Goal: Information Seeking & Learning: Check status

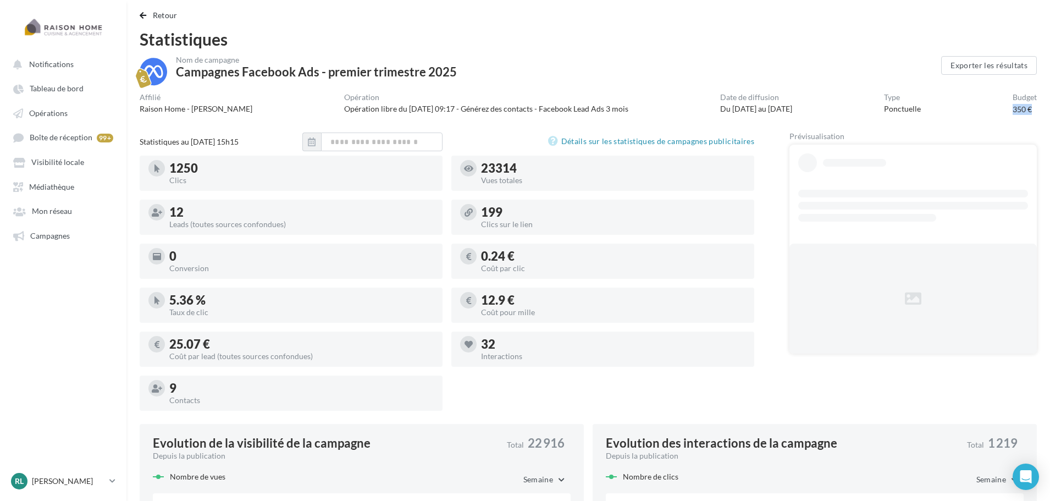
drag, startPoint x: 1036, startPoint y: 109, endPoint x: 987, endPoint y: 109, distance: 48.9
click at [988, 109] on div "Affilié Raison Home - Antoine LEROY Opération Opération libre du 19/03/2024 09:…" at bounding box center [589, 103] width 898 height 21
click at [890, 83] on div "Nom de campagne Campagnes Facebook Ads - premier trimestre 2025" at bounding box center [541, 70] width 802 height 29
drag, startPoint x: 389, startPoint y: 106, endPoint x: 489, endPoint y: 106, distance: 100.6
click at [485, 106] on div "Opération libre du [DATE] 09:17 - Générez des contacts - Facebook Lead Ads 3 mo…" at bounding box center [486, 108] width 284 height 11
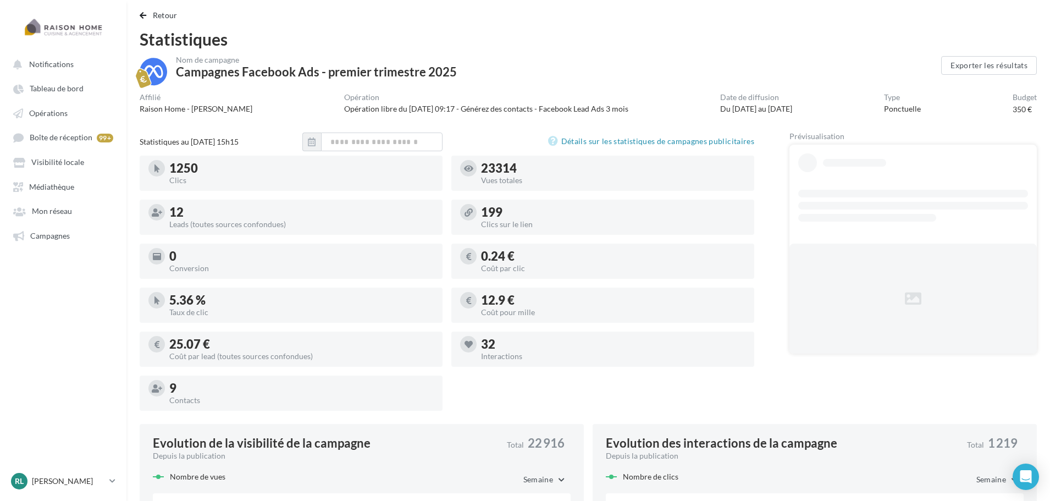
click at [527, 106] on div "Opération libre du 19/03/2024 09:17 - Générez des contacts - Facebook Lead Ads …" at bounding box center [486, 108] width 284 height 11
click at [980, 71] on button "Exporter les résultats" at bounding box center [990, 65] width 96 height 19
click at [170, 16] on span "Retour" at bounding box center [165, 14] width 25 height 9
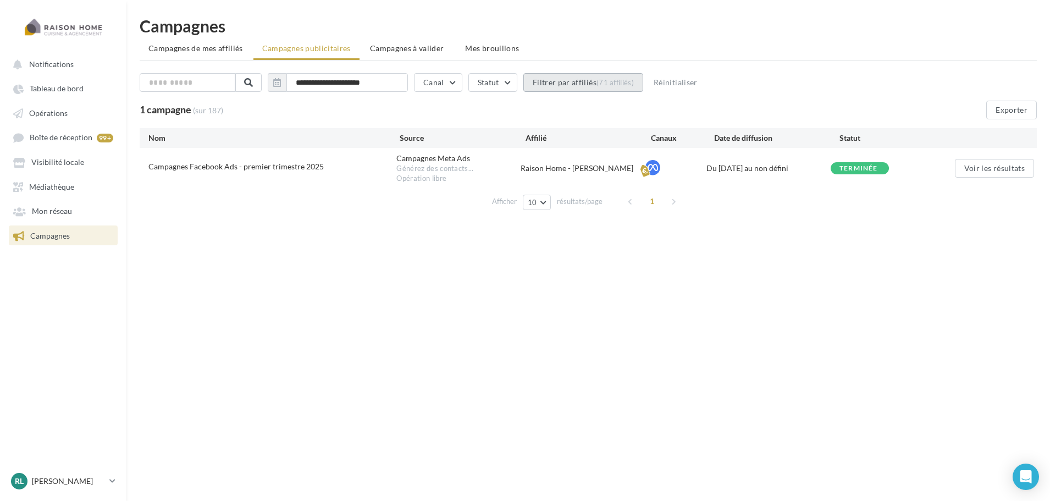
click at [581, 79] on button "Filtrer par affiliés (71 affiliés)" at bounding box center [584, 82] width 120 height 19
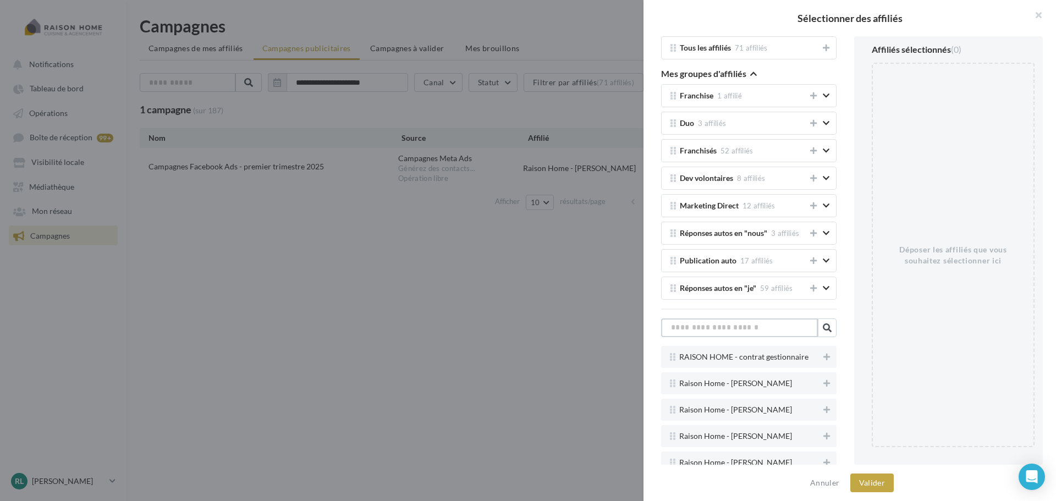
click at [768, 330] on input "text" at bounding box center [739, 327] width 157 height 19
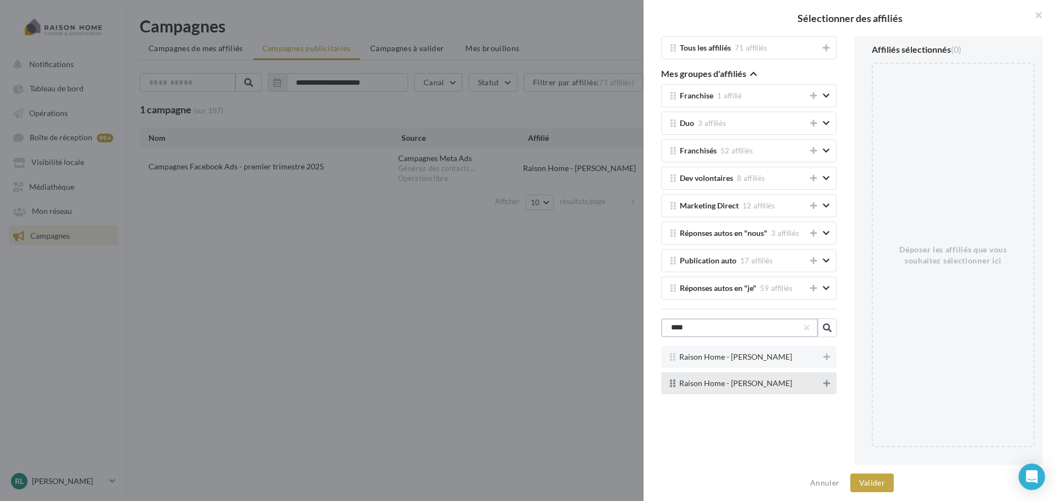
type input "****"
click at [824, 384] on icon at bounding box center [826, 383] width 7 height 8
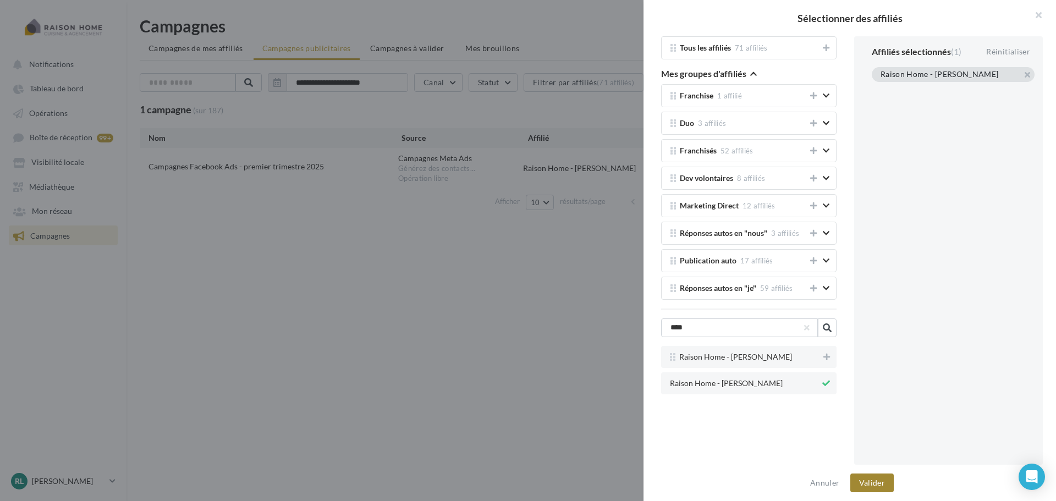
click at [881, 484] on button "Valider" at bounding box center [871, 483] width 43 height 19
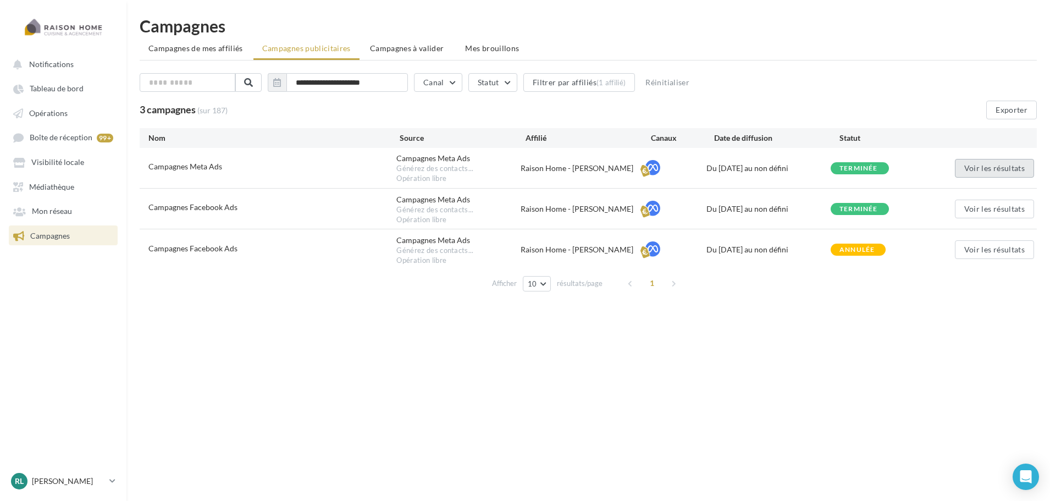
click at [973, 169] on button "Voir les résultats" at bounding box center [994, 168] width 79 height 19
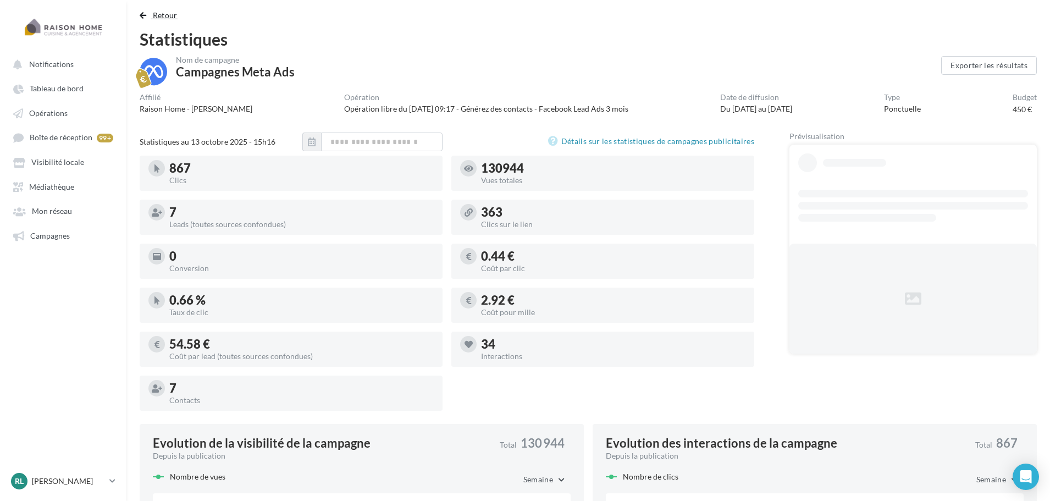
click at [164, 16] on span "Retour" at bounding box center [165, 14] width 25 height 9
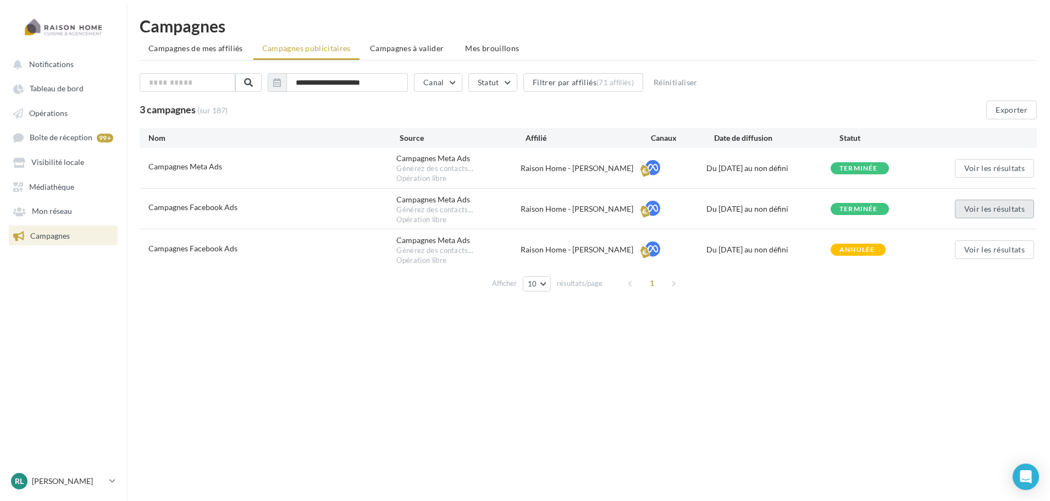
click at [999, 210] on button "Voir les résultats" at bounding box center [994, 209] width 79 height 19
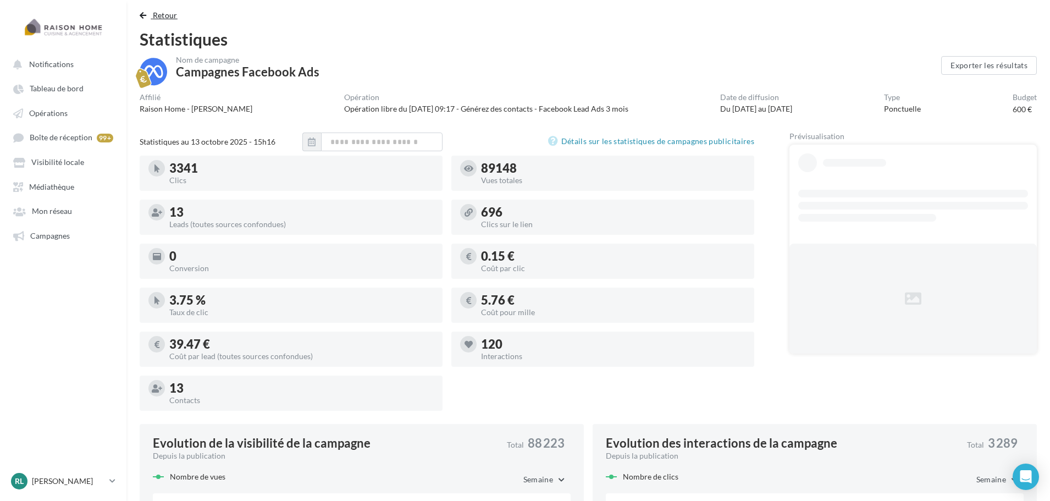
click at [162, 16] on span "Retour" at bounding box center [165, 14] width 25 height 9
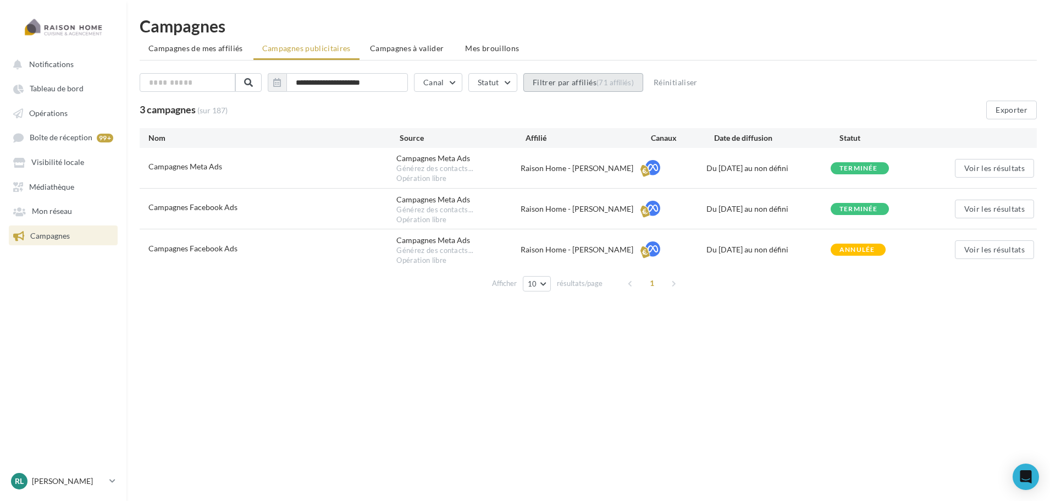
click at [603, 80] on div "(71 affiliés)" at bounding box center [615, 82] width 37 height 9
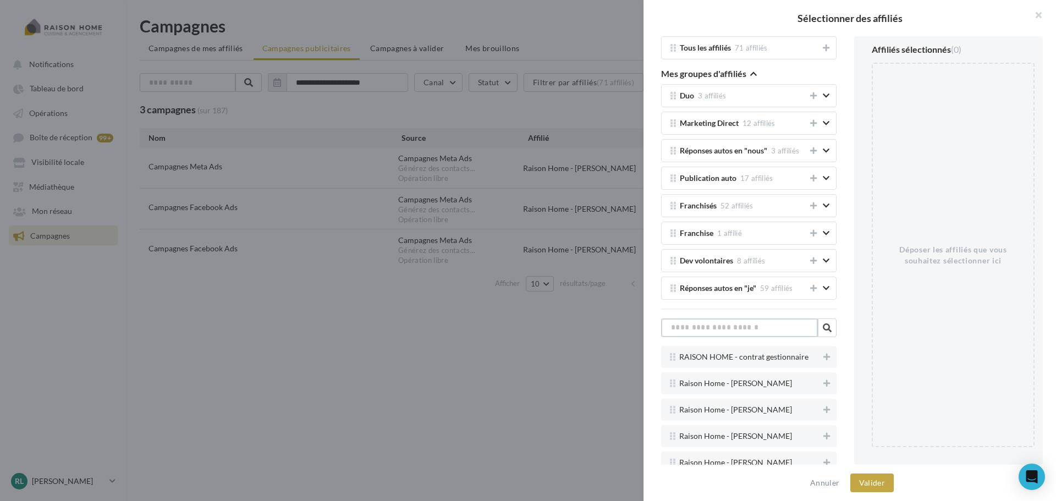
click at [764, 336] on input "text" at bounding box center [739, 327] width 157 height 19
click at [763, 334] on input "text" at bounding box center [739, 327] width 157 height 19
click at [753, 322] on input "text" at bounding box center [739, 327] width 157 height 19
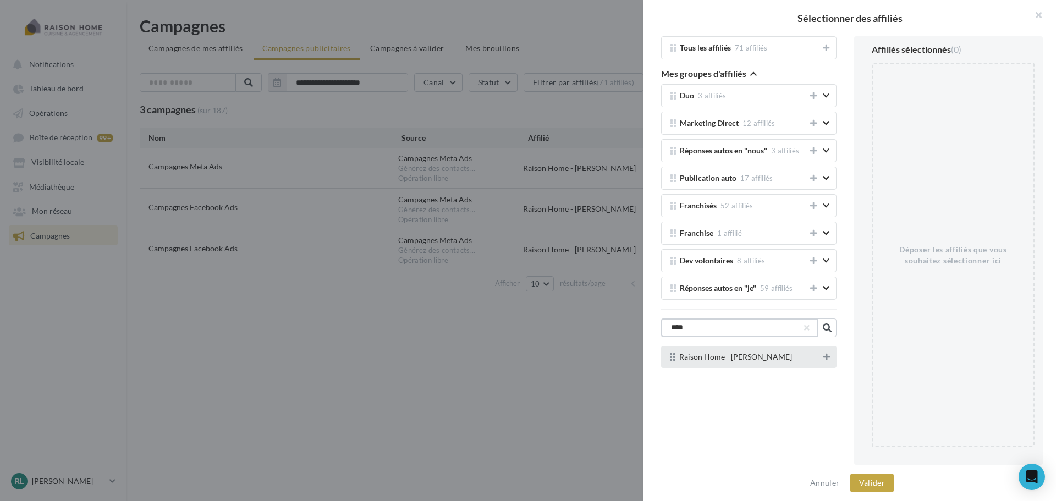
type input "****"
click at [825, 358] on icon at bounding box center [826, 357] width 7 height 8
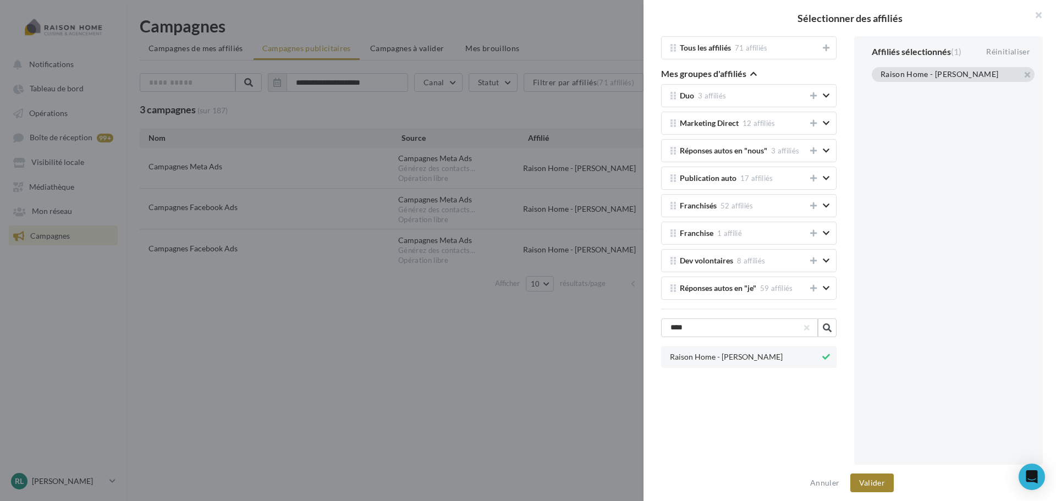
click at [879, 482] on button "Valider" at bounding box center [871, 483] width 43 height 19
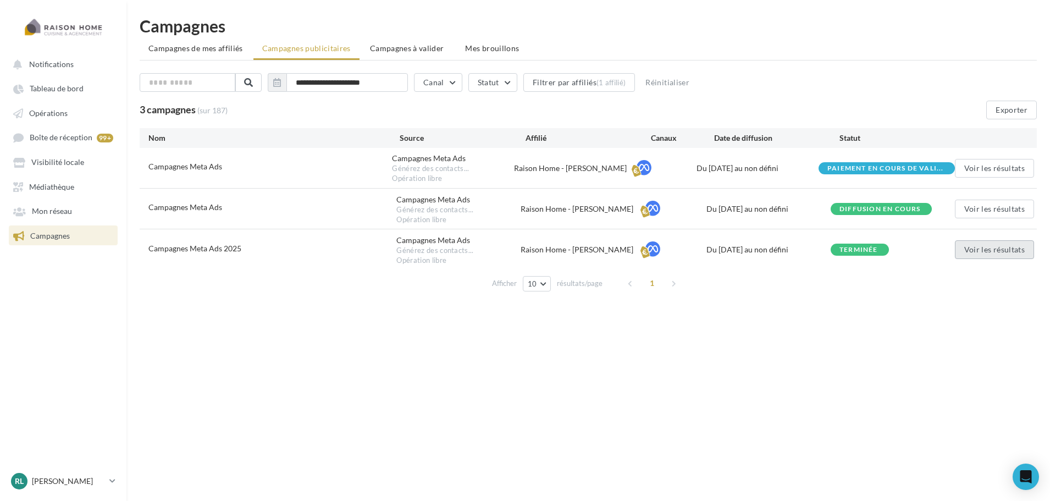
click at [983, 252] on button "Voir les résultats" at bounding box center [994, 249] width 79 height 19
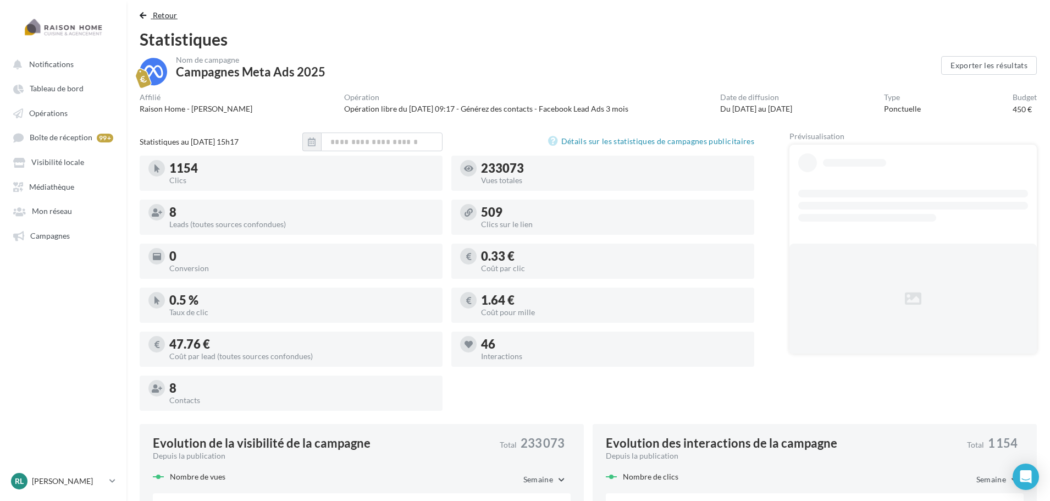
click at [166, 16] on span "Retour" at bounding box center [165, 14] width 25 height 9
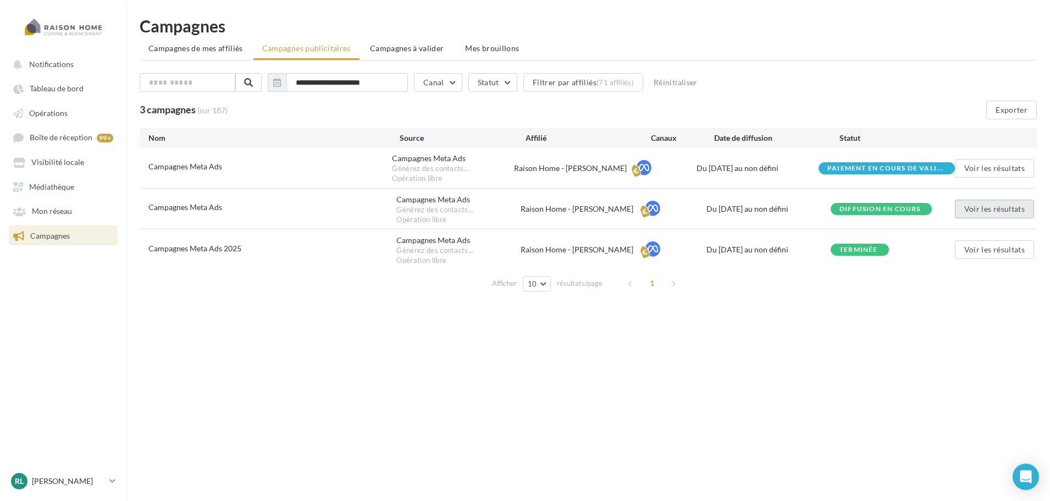
click at [987, 208] on button "Voir les résultats" at bounding box center [994, 209] width 79 height 19
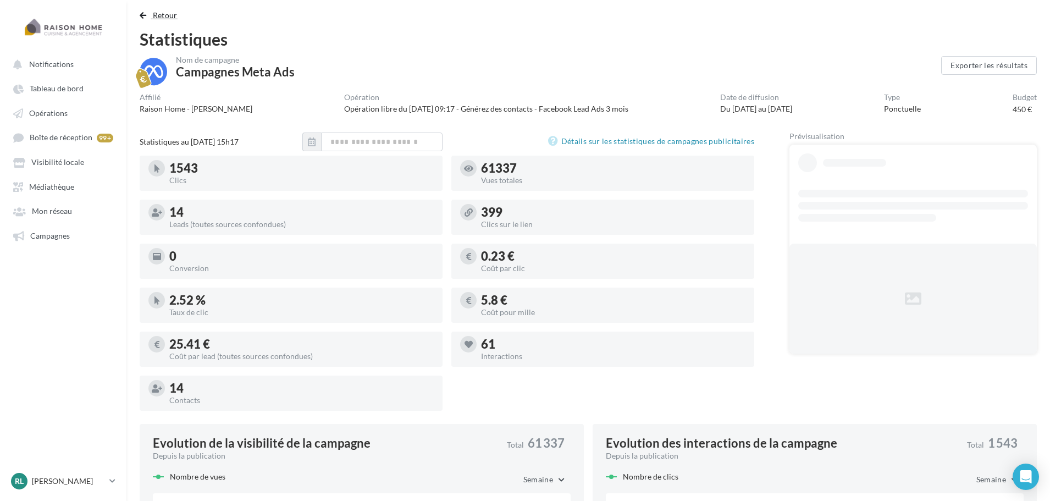
click at [153, 14] on span "Retour" at bounding box center [165, 14] width 25 height 9
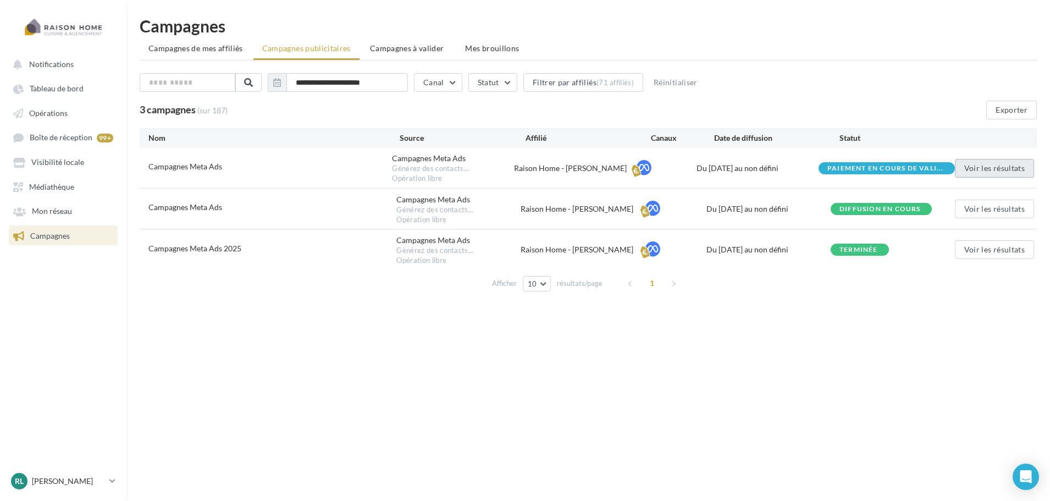
click at [991, 167] on button "Voir les résultats" at bounding box center [994, 168] width 79 height 19
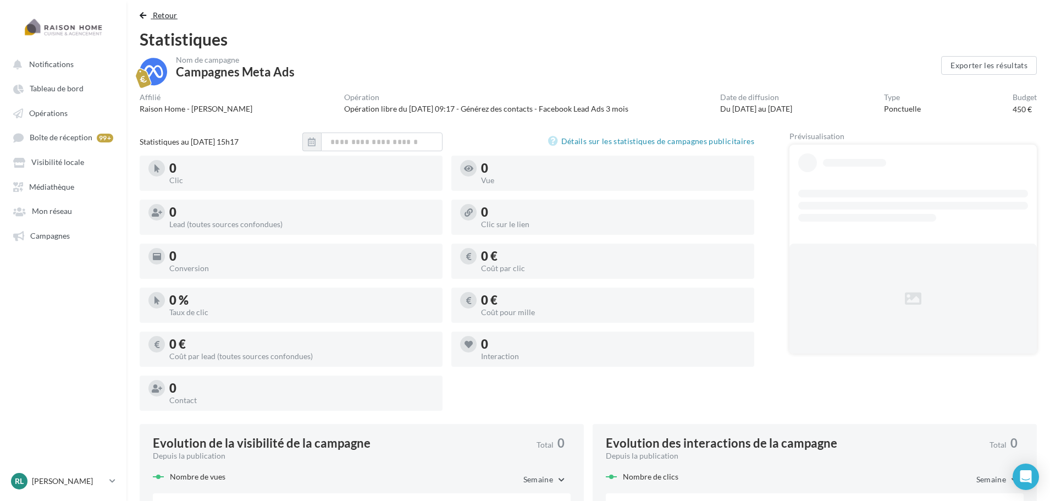
click at [166, 15] on span "Retour" at bounding box center [165, 14] width 25 height 9
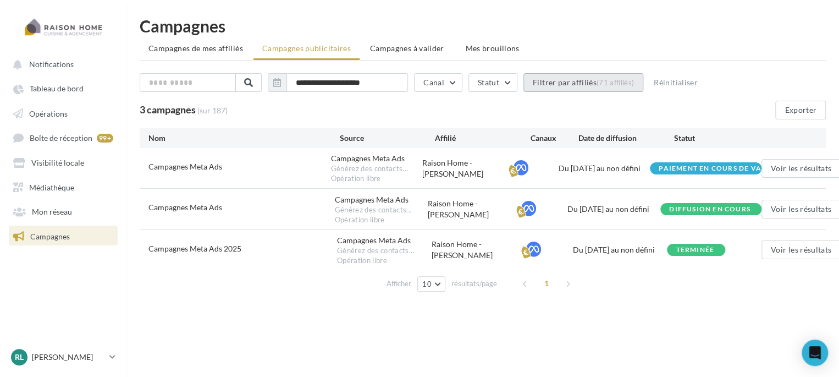
click at [602, 74] on button "Filtrer par affiliés (71 affiliés)" at bounding box center [584, 82] width 120 height 19
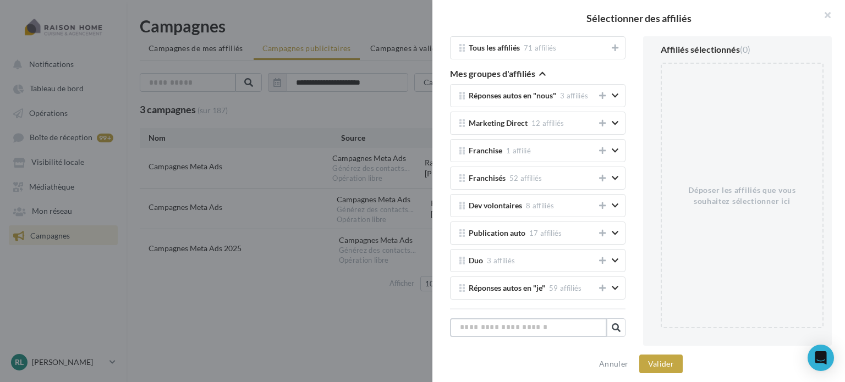
click at [498, 321] on input "text" at bounding box center [528, 327] width 157 height 19
type input "*"
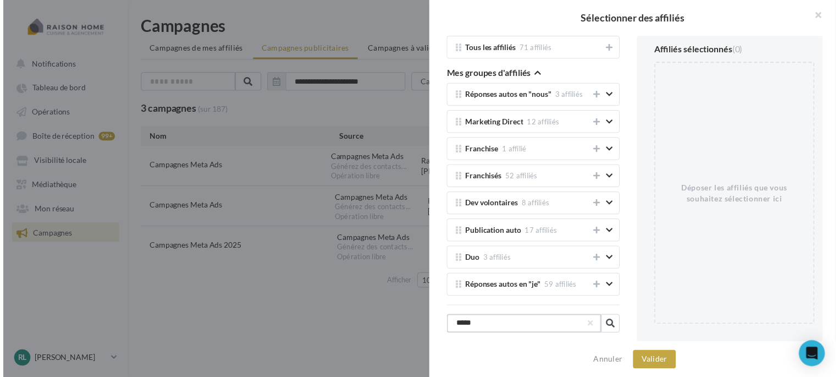
scroll to position [21, 0]
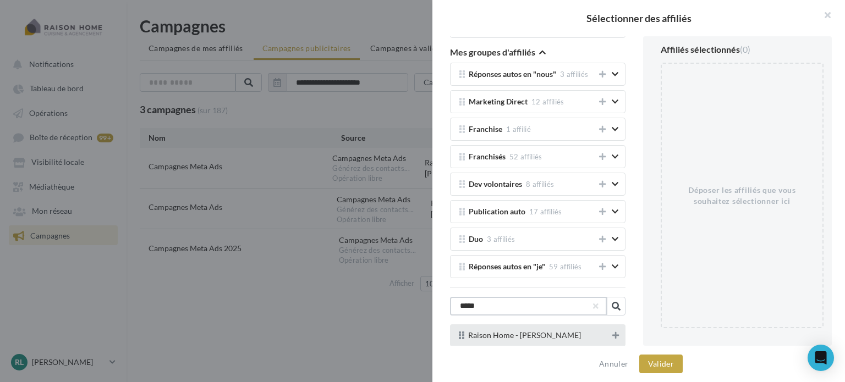
type input "*****"
click at [612, 337] on icon at bounding box center [615, 336] width 7 height 8
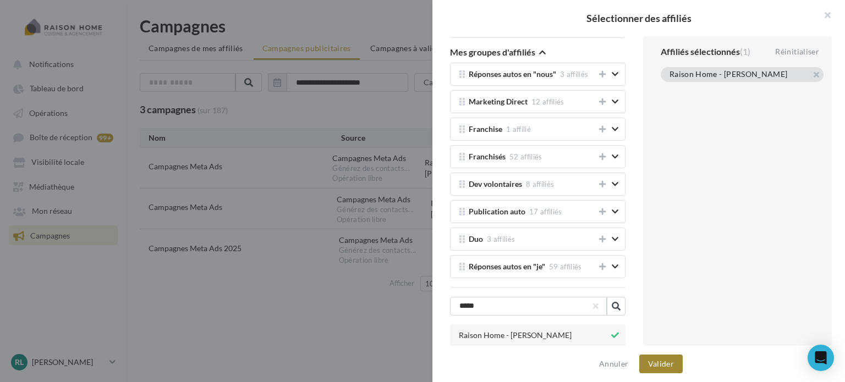
click at [660, 365] on button "Valider" at bounding box center [660, 364] width 43 height 19
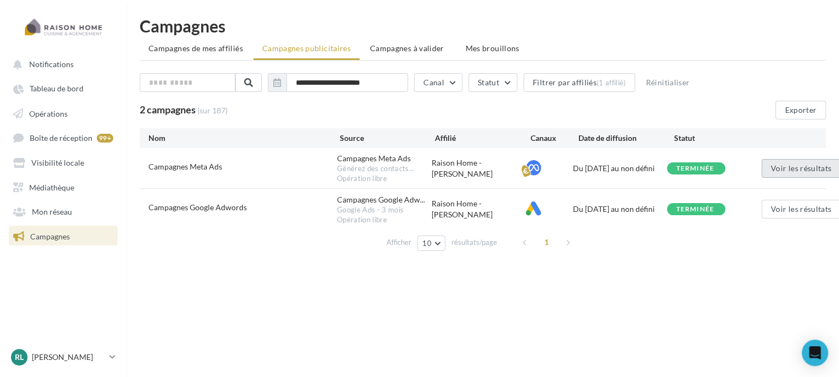
click at [796, 173] on button "Voir les résultats" at bounding box center [801, 168] width 79 height 19
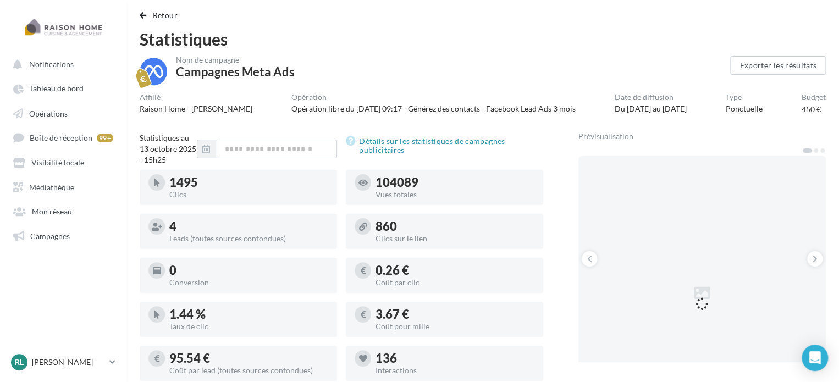
click at [158, 12] on span "Retour" at bounding box center [165, 14] width 25 height 9
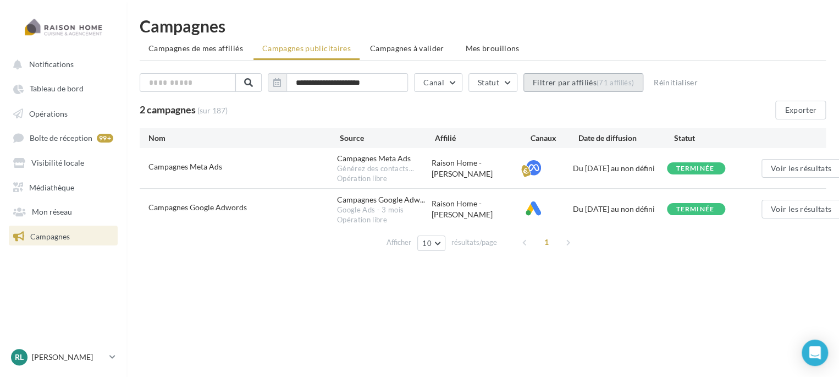
click at [585, 85] on button "Filtrer par affiliés (71 affiliés)" at bounding box center [584, 82] width 120 height 19
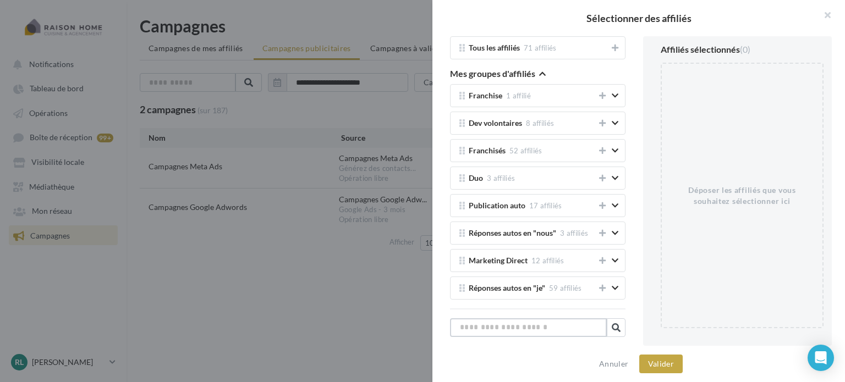
click at [472, 328] on input "text" at bounding box center [528, 327] width 157 height 19
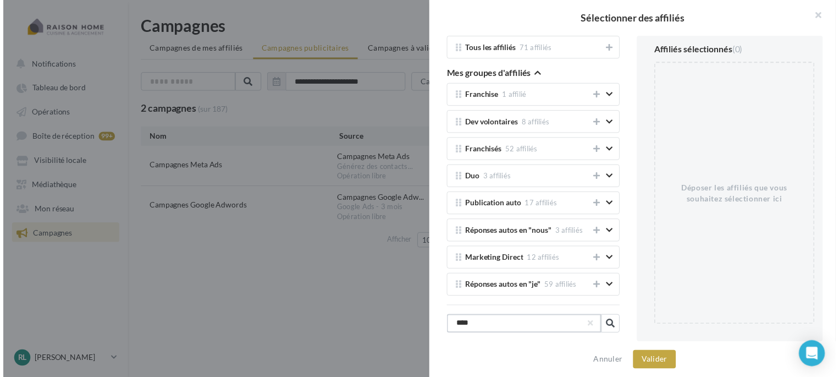
scroll to position [21, 0]
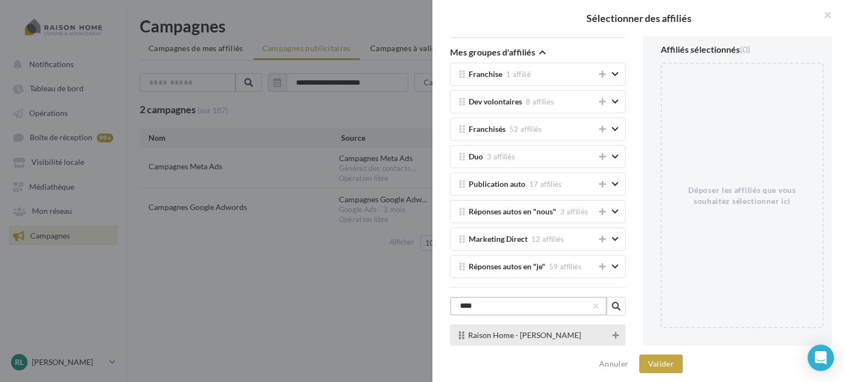
type input "****"
click at [612, 338] on icon at bounding box center [615, 336] width 7 height 8
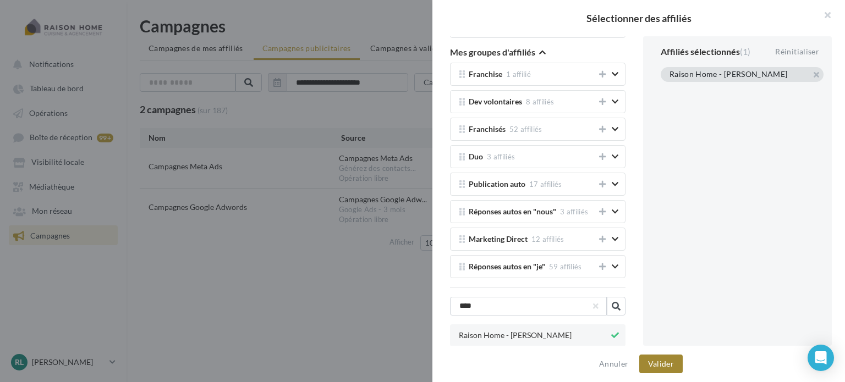
click at [661, 362] on button "Valider" at bounding box center [660, 364] width 43 height 19
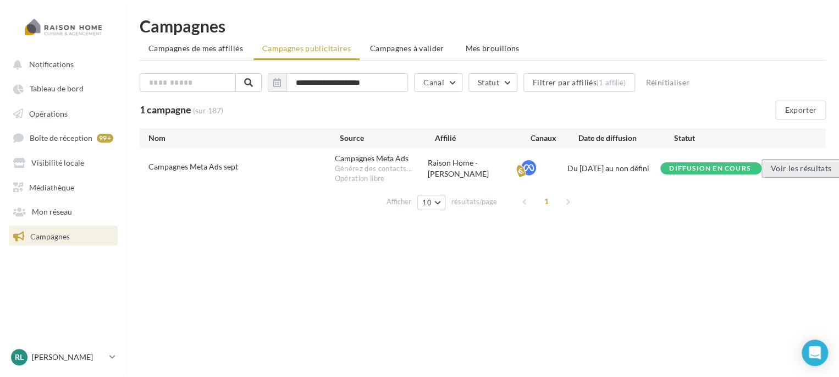
click at [777, 168] on button "Voir les résultats" at bounding box center [801, 168] width 79 height 19
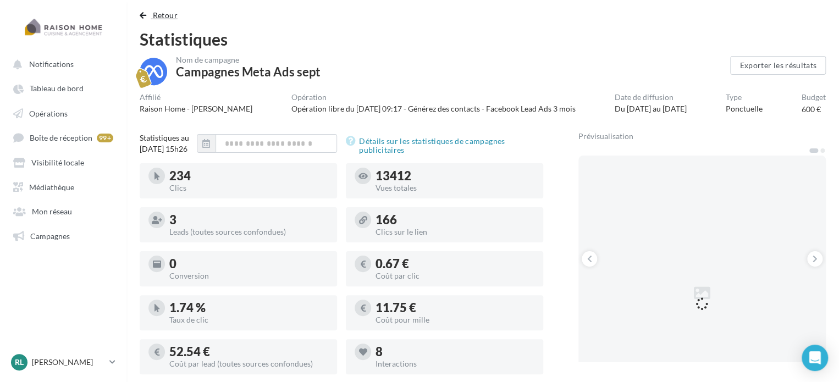
click at [166, 15] on span "Retour" at bounding box center [165, 14] width 25 height 9
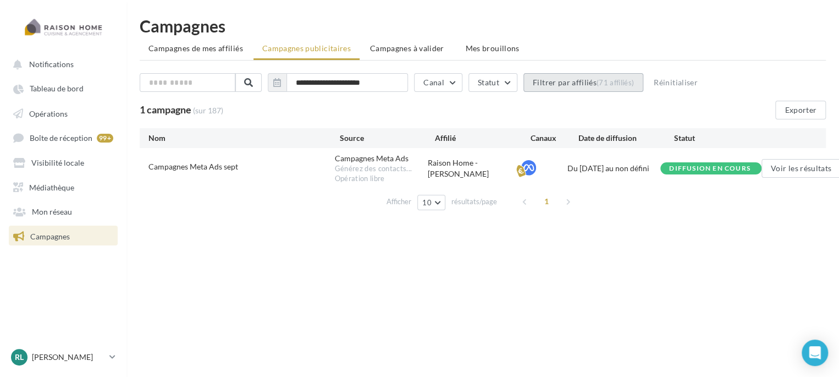
click at [570, 81] on button "Filtrer par affiliés (71 affiliés)" at bounding box center [584, 82] width 120 height 19
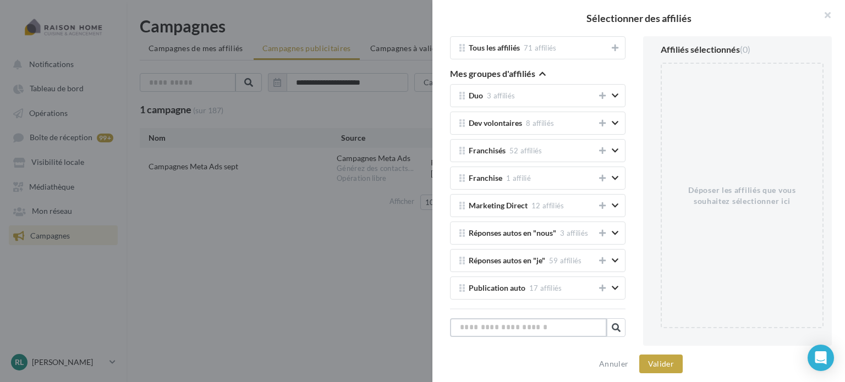
click at [520, 322] on input "text" at bounding box center [528, 327] width 157 height 19
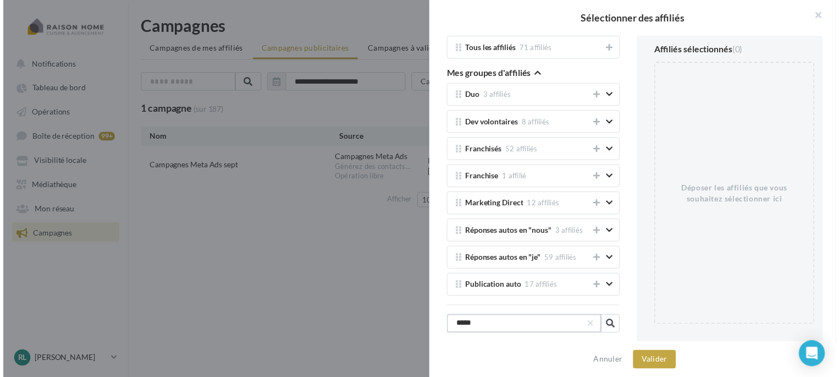
scroll to position [21, 0]
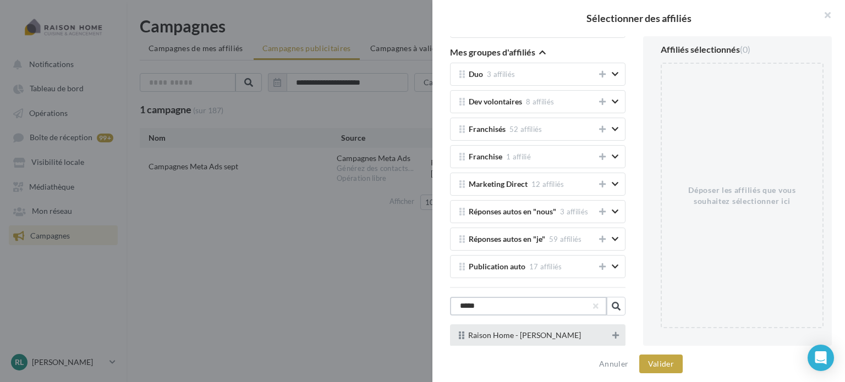
type input "*****"
click at [610, 340] on button at bounding box center [615, 335] width 11 height 13
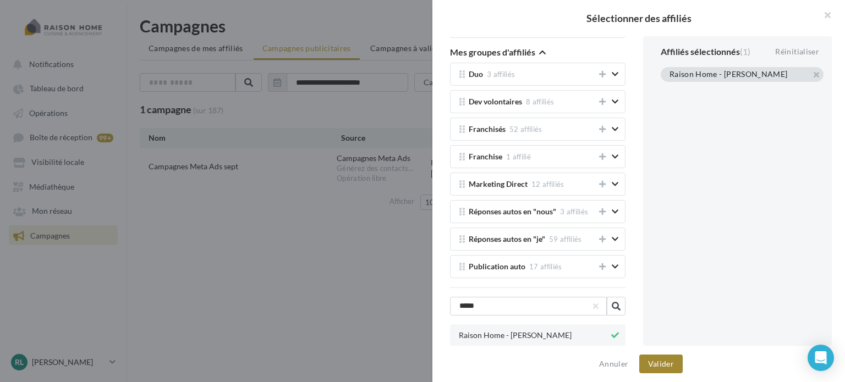
click at [653, 360] on button "Valider" at bounding box center [660, 364] width 43 height 19
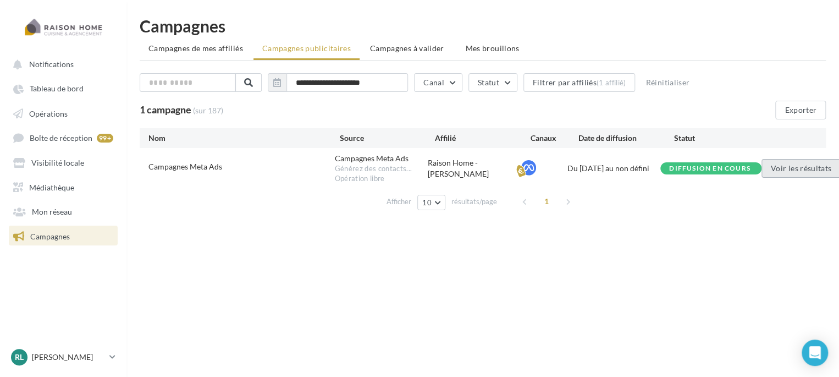
click at [782, 169] on button "Voir les résultats" at bounding box center [801, 168] width 79 height 19
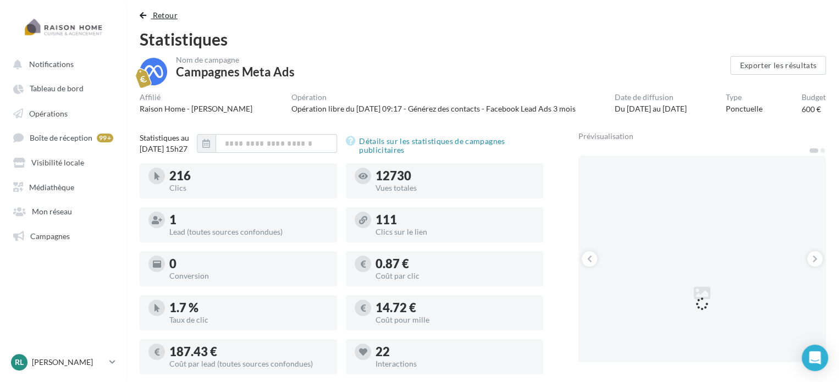
click at [165, 19] on span "Retour" at bounding box center [165, 14] width 25 height 9
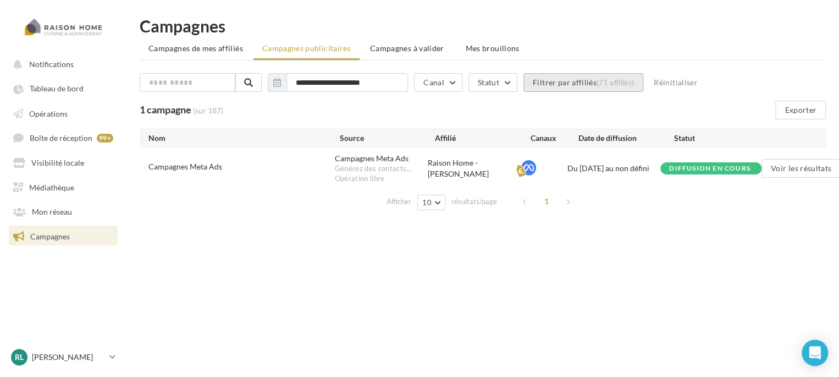
click at [584, 90] on button "Filtrer par affiliés (71 affiliés)" at bounding box center [584, 82] width 120 height 19
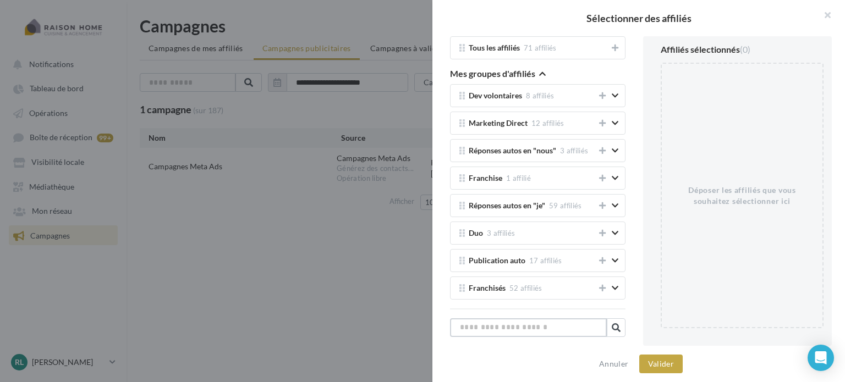
click at [538, 321] on input "text" at bounding box center [528, 327] width 157 height 19
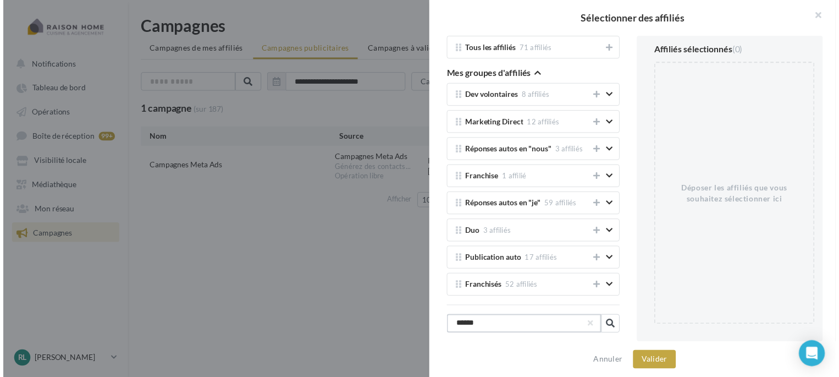
scroll to position [21, 0]
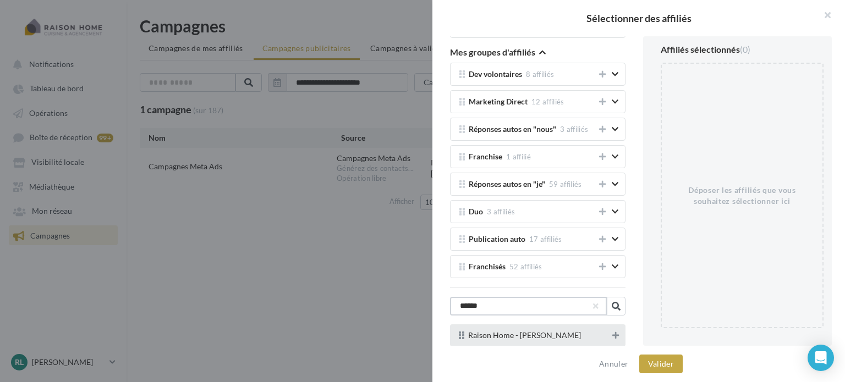
type input "******"
click at [610, 339] on button at bounding box center [615, 335] width 11 height 13
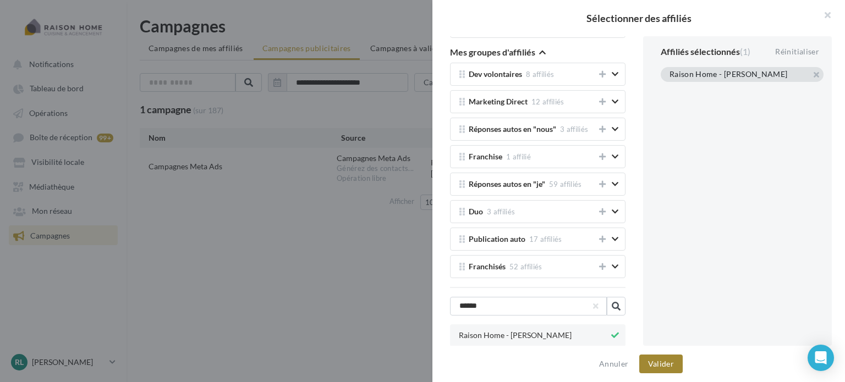
click at [662, 369] on button "Valider" at bounding box center [660, 364] width 43 height 19
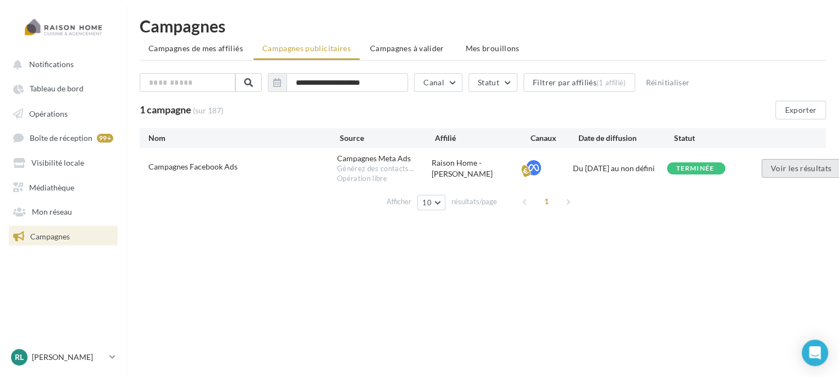
click at [790, 171] on button "Voir les résultats" at bounding box center [801, 168] width 79 height 19
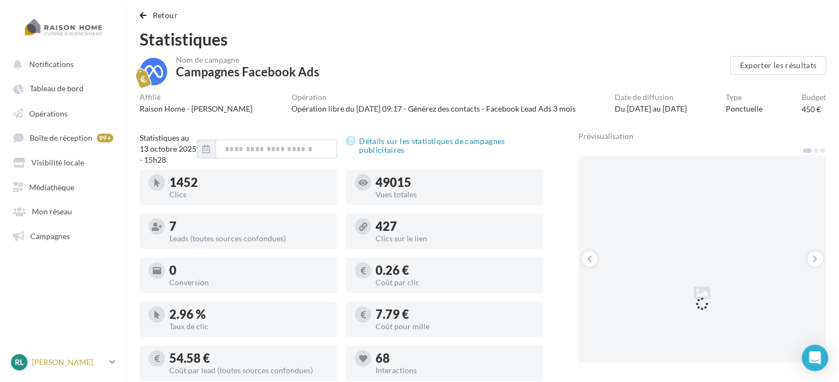
click at [49, 360] on p "[PERSON_NAME]" at bounding box center [68, 362] width 73 height 11
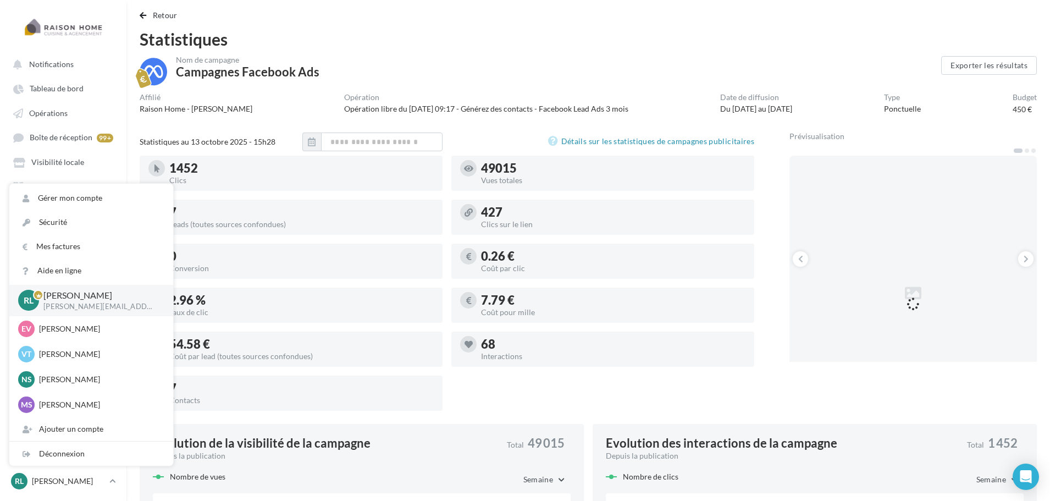
click at [406, 66] on div "Nom de campagne Campagnes Facebook Ads" at bounding box center [541, 70] width 802 height 29
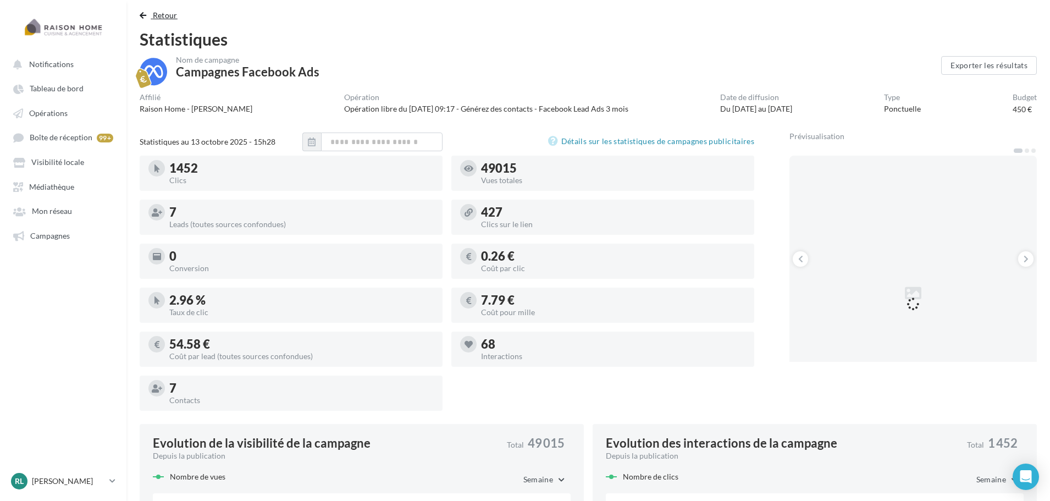
click at [161, 12] on span "Retour" at bounding box center [165, 14] width 25 height 9
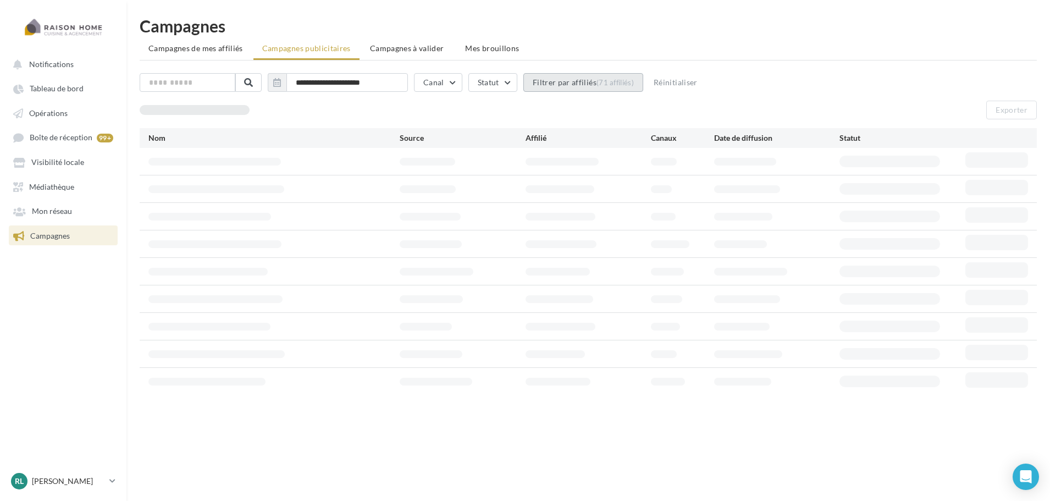
click at [629, 84] on div "(71 affiliés)" at bounding box center [615, 82] width 37 height 9
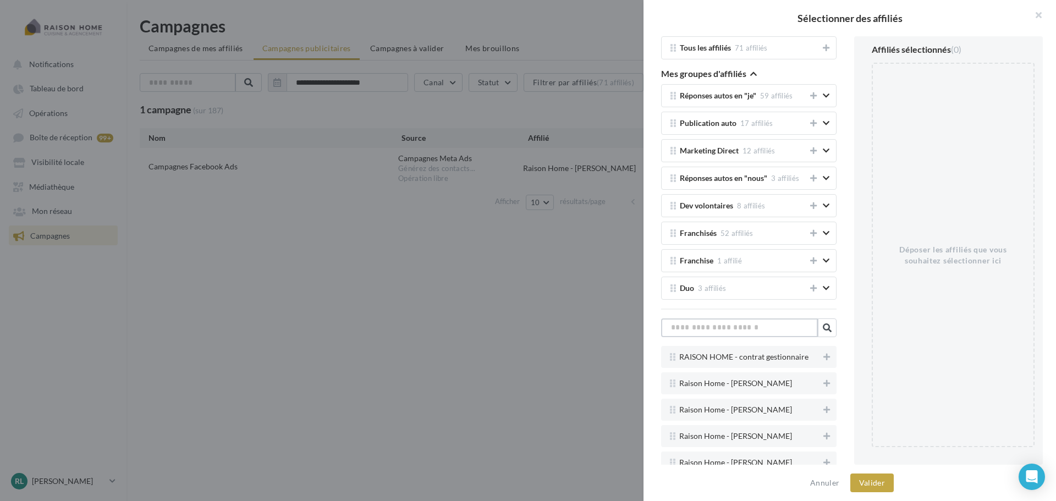
click at [741, 327] on input "text" at bounding box center [739, 327] width 157 height 19
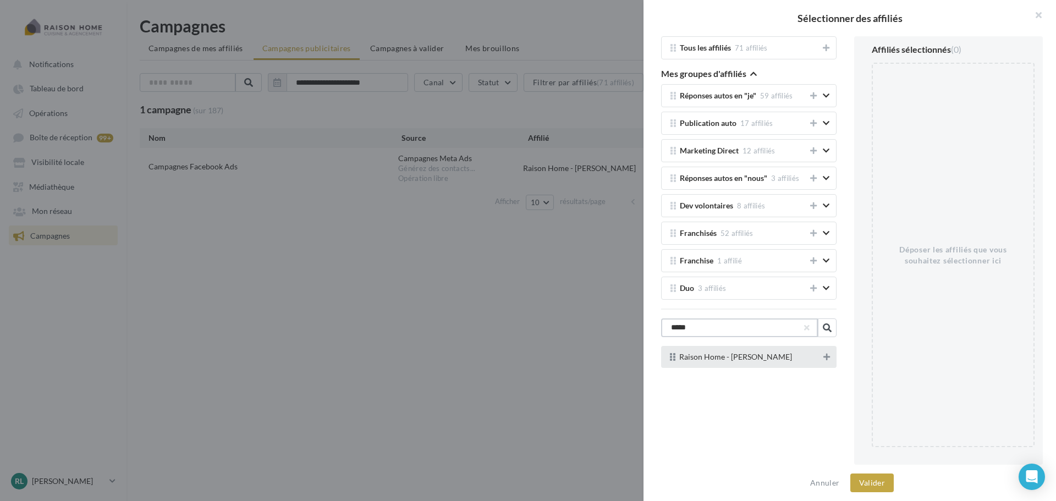
type input "*****"
click at [824, 357] on icon at bounding box center [826, 357] width 7 height 8
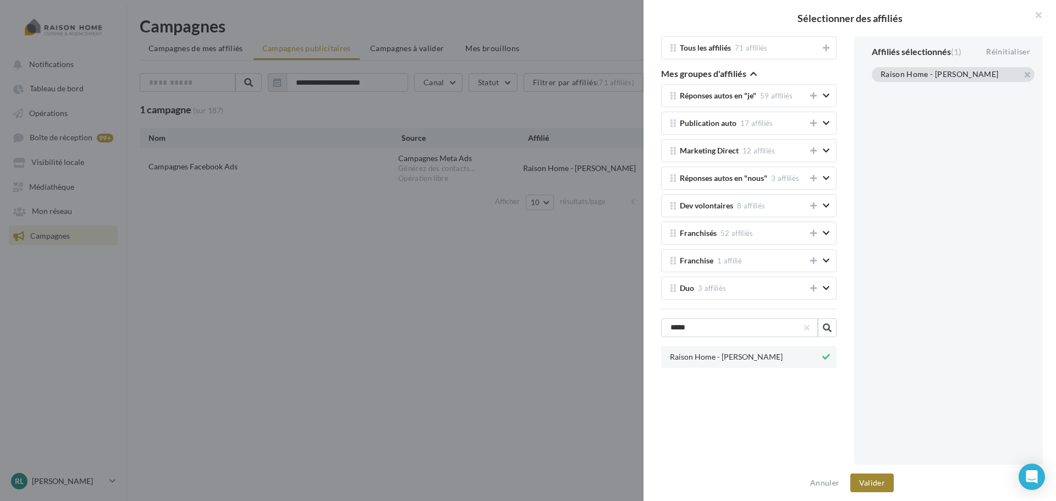
click at [865, 483] on button "Valider" at bounding box center [871, 483] width 43 height 19
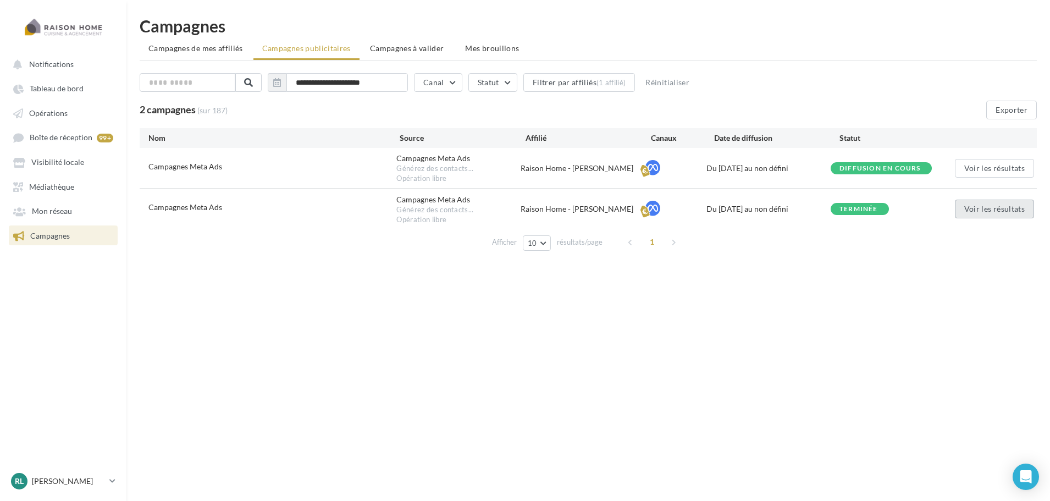
click at [997, 205] on button "Voir les résultats" at bounding box center [994, 209] width 79 height 19
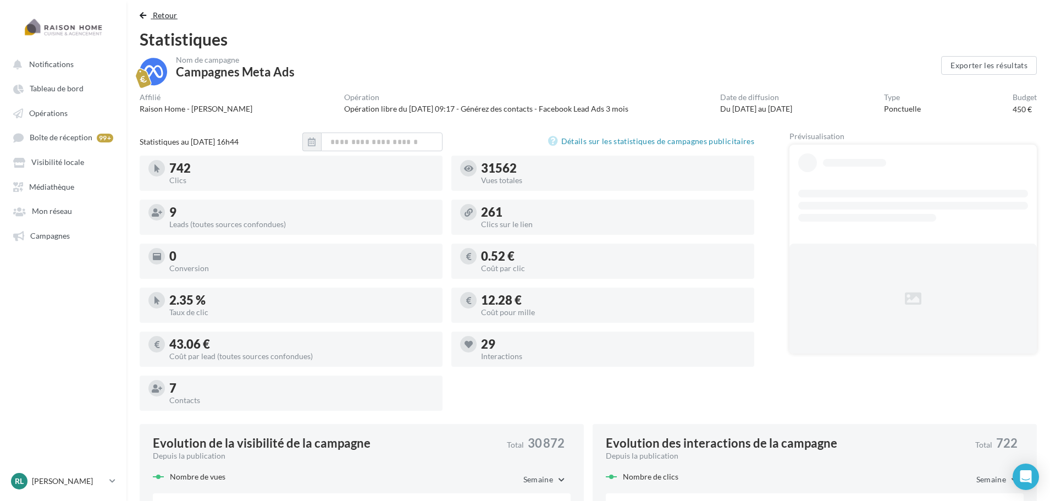
click at [162, 13] on span "Retour" at bounding box center [165, 14] width 25 height 9
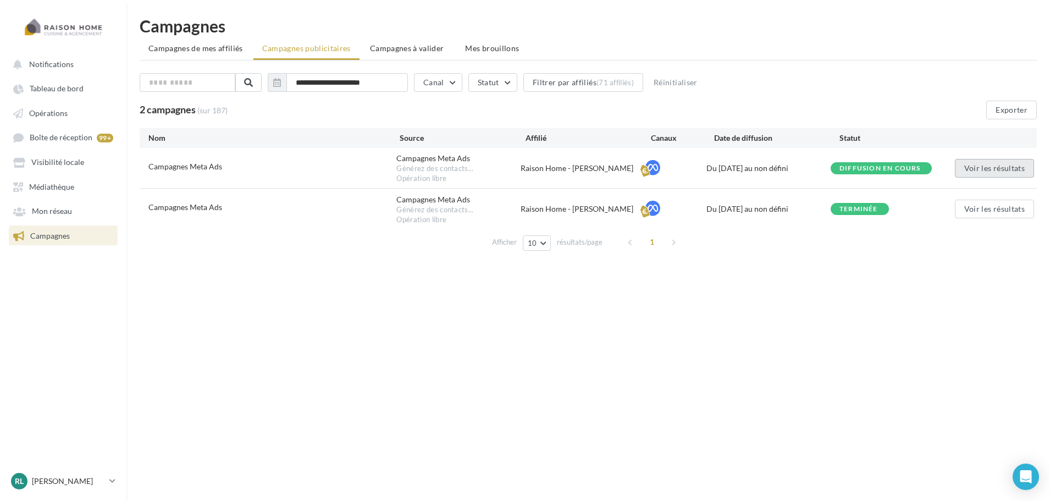
click at [1000, 167] on button "Voir les résultats" at bounding box center [994, 168] width 79 height 19
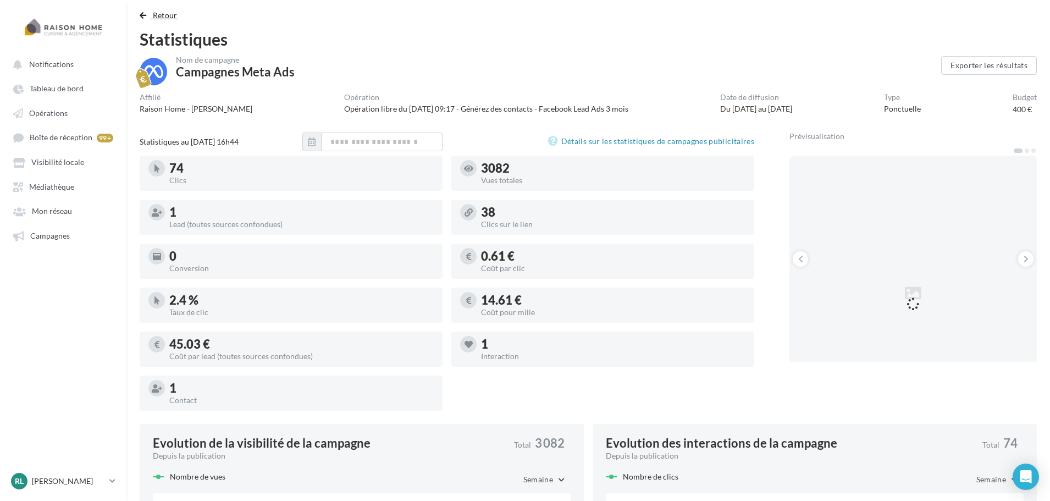
click at [163, 14] on span "Retour" at bounding box center [165, 14] width 25 height 9
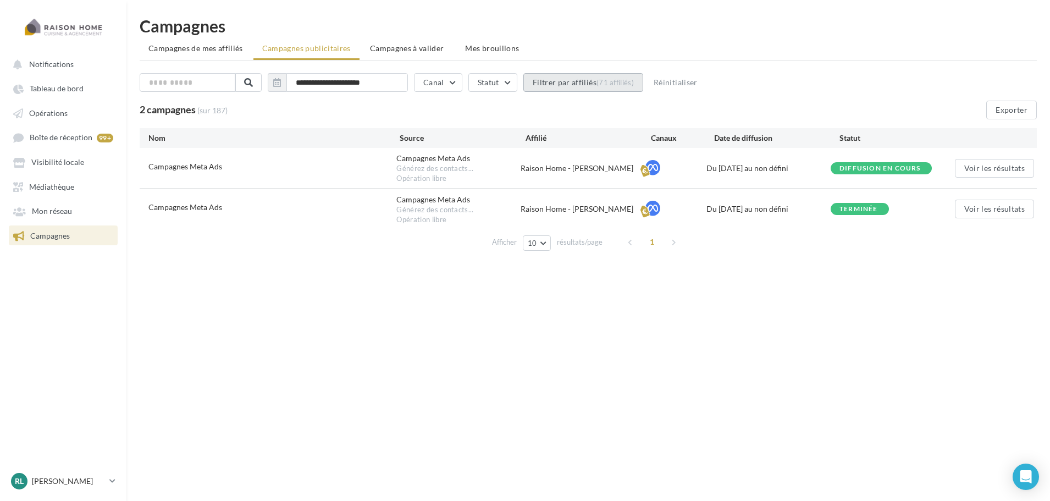
click at [601, 84] on button "Filtrer par affiliés (71 affiliés)" at bounding box center [584, 82] width 120 height 19
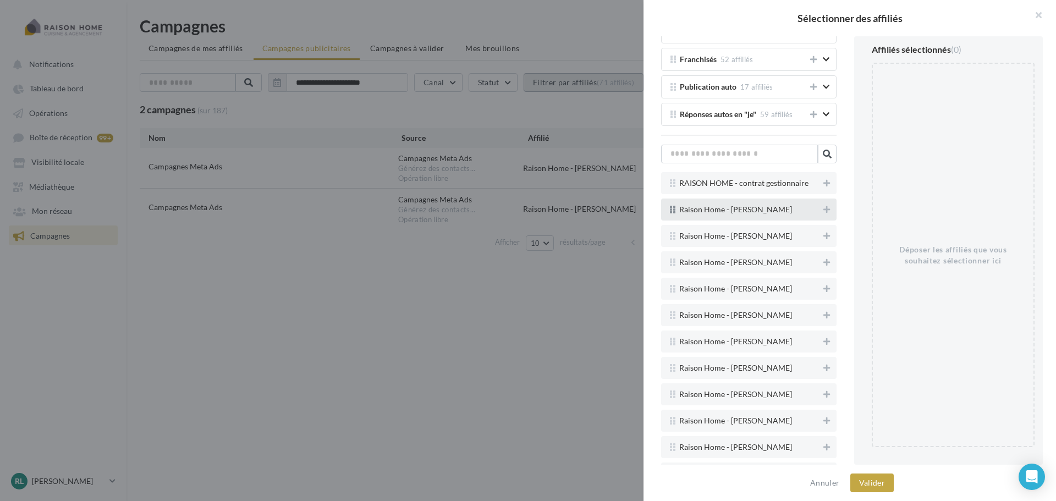
scroll to position [165, 0]
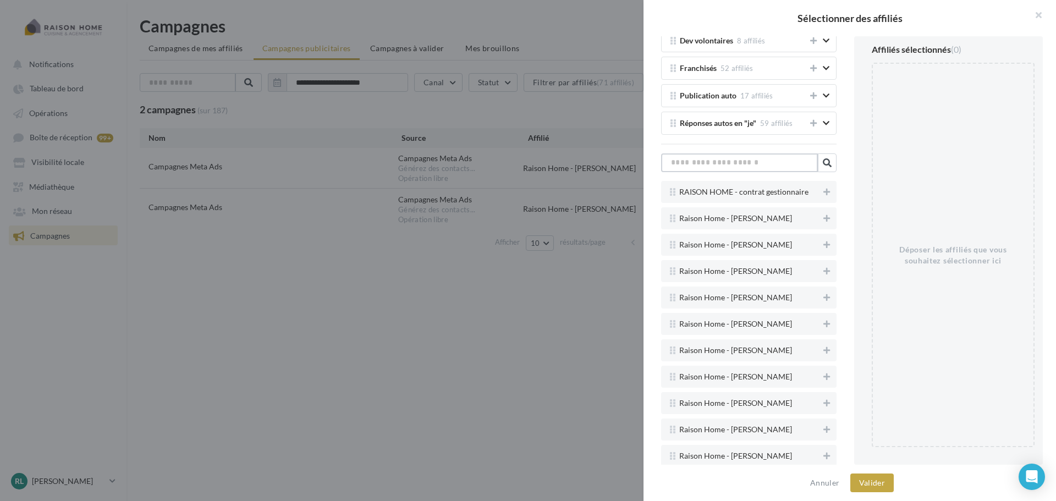
click at [748, 167] on input "text" at bounding box center [739, 162] width 157 height 19
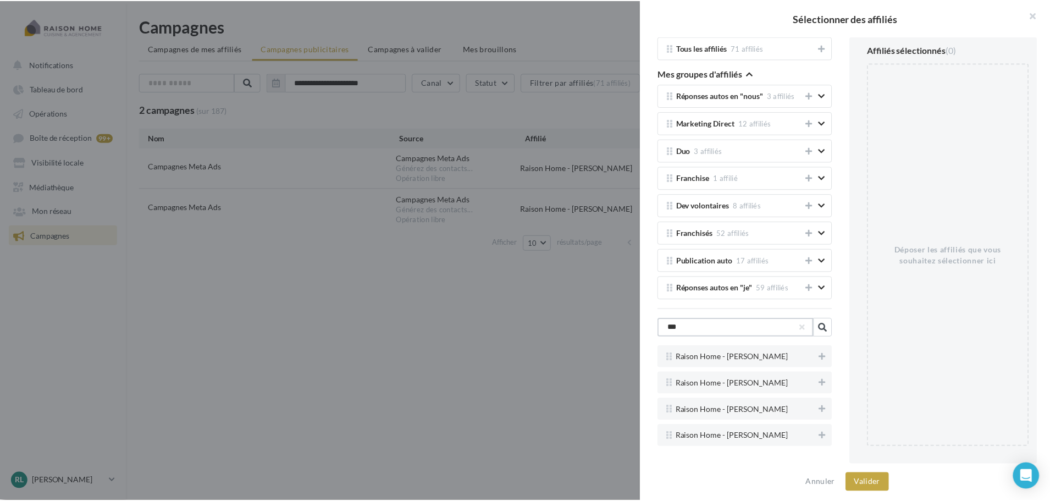
scroll to position [0, 0]
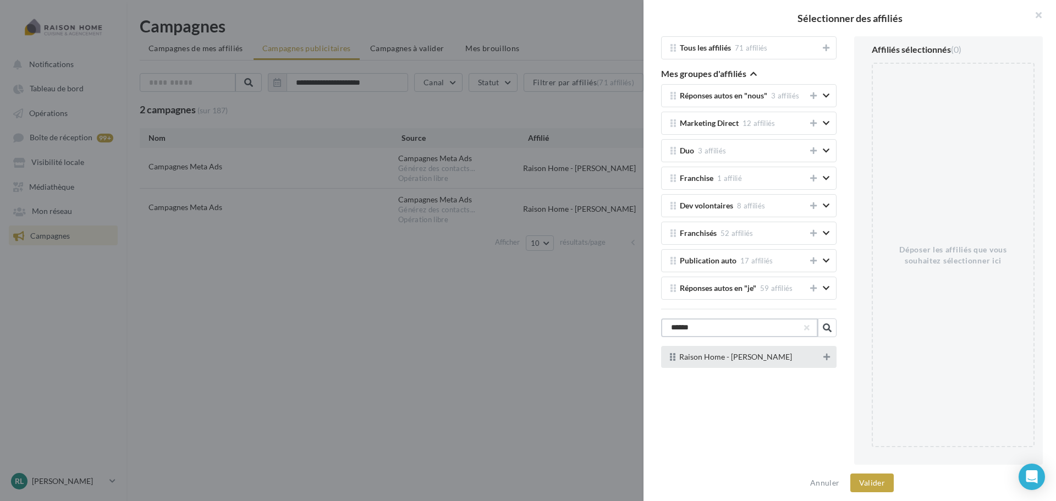
type input "******"
click at [824, 357] on icon at bounding box center [826, 357] width 7 height 8
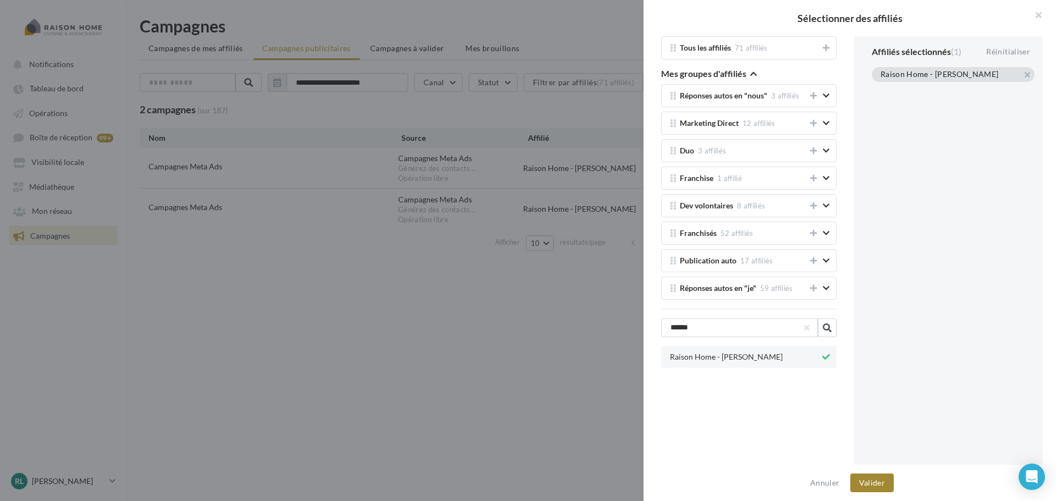
click at [877, 482] on button "Valider" at bounding box center [871, 483] width 43 height 19
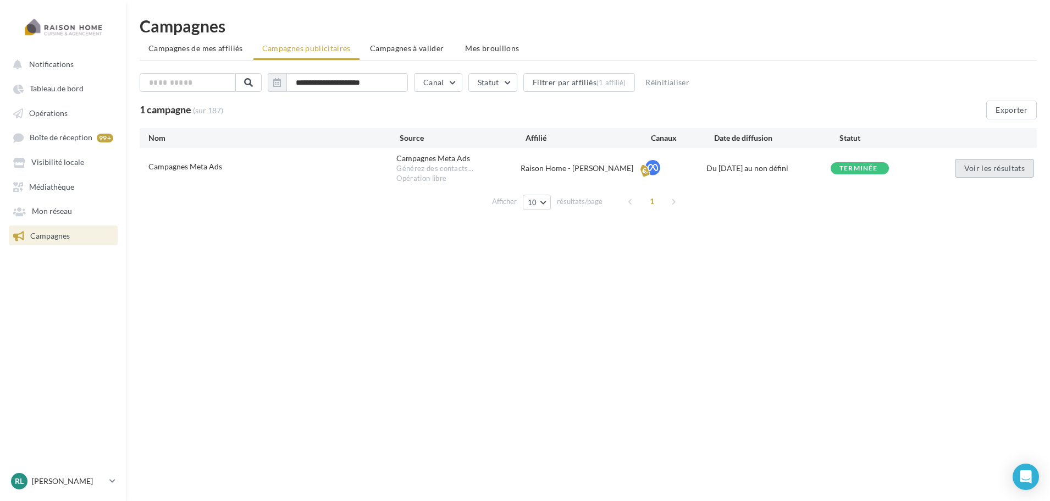
click at [972, 170] on button "Voir les résultats" at bounding box center [994, 168] width 79 height 19
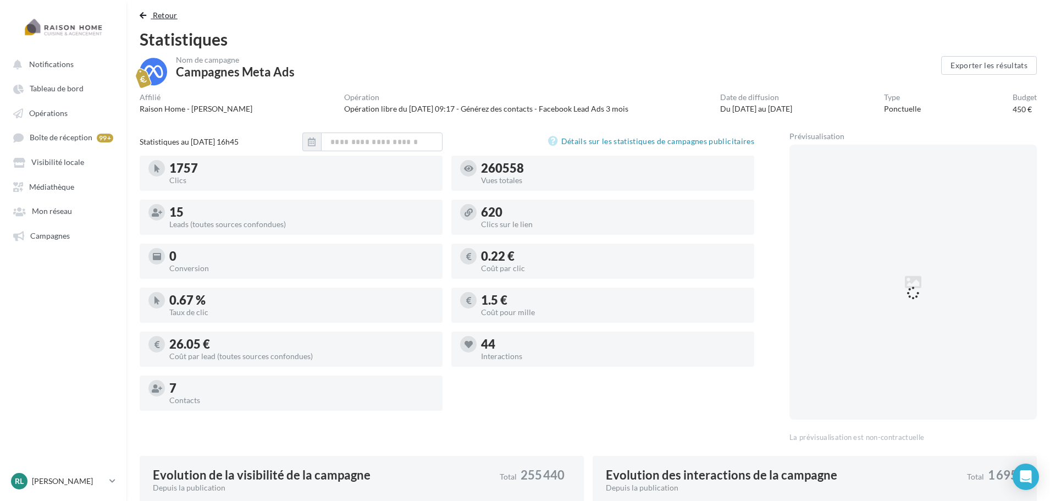
click at [163, 14] on span "Retour" at bounding box center [165, 14] width 25 height 9
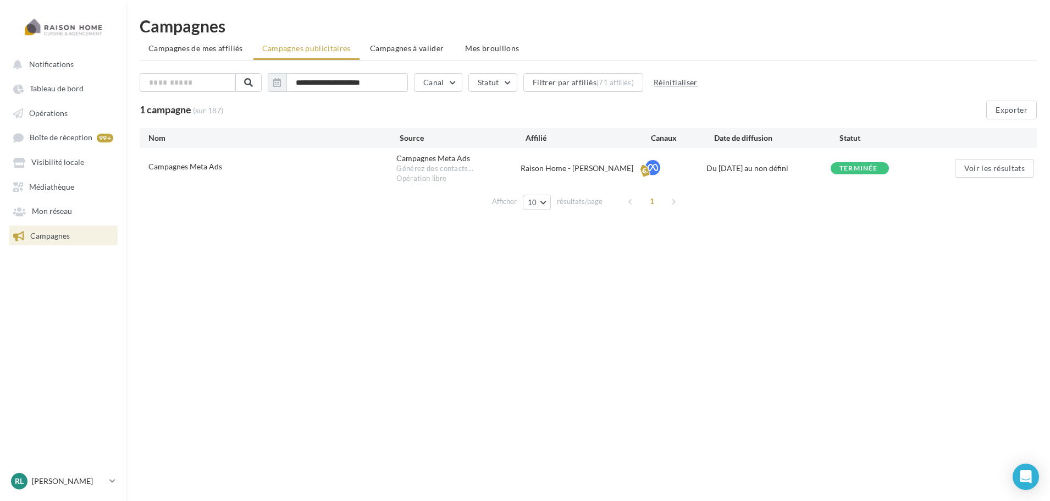
click at [672, 86] on button "Réinitialiser" at bounding box center [676, 82] width 53 height 13
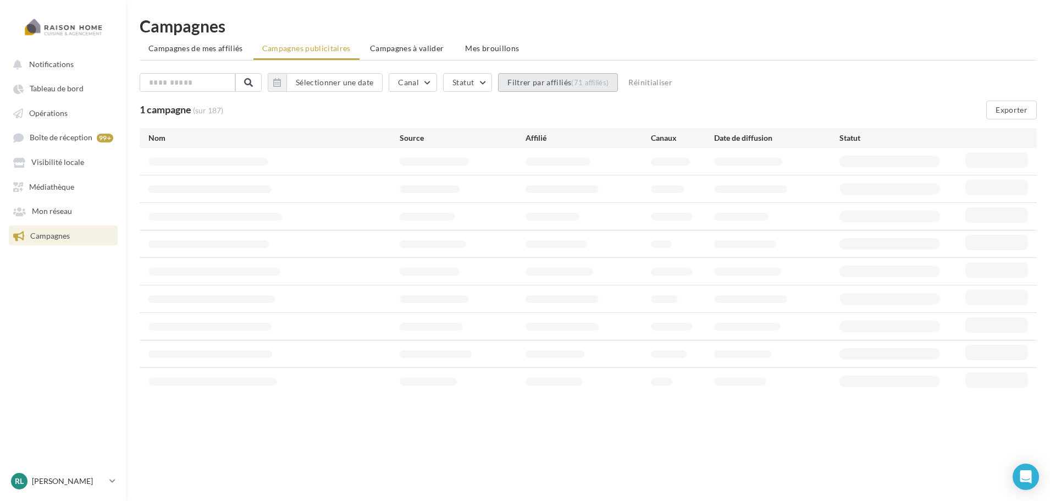
click at [609, 84] on div "(71 affiliés)" at bounding box center [589, 82] width 37 height 9
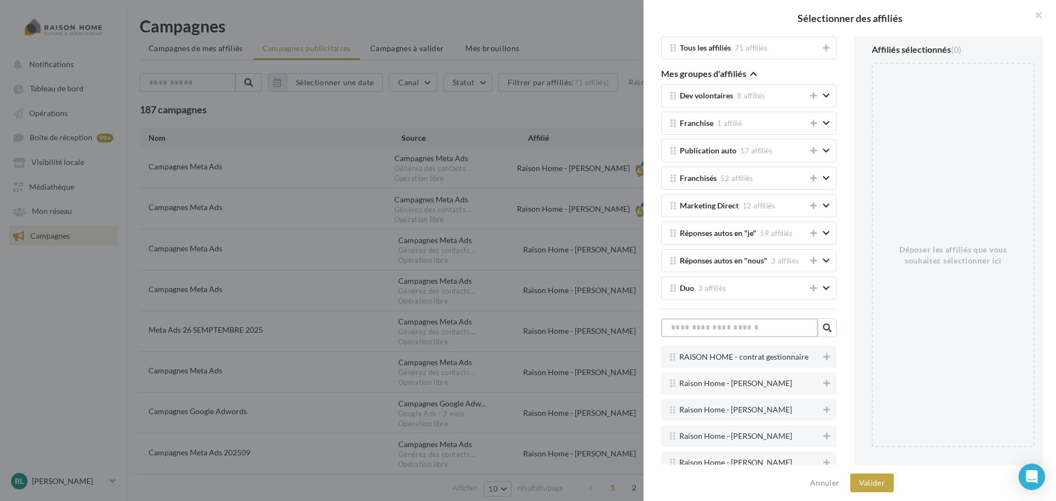
click at [736, 331] on input "text" at bounding box center [739, 327] width 157 height 19
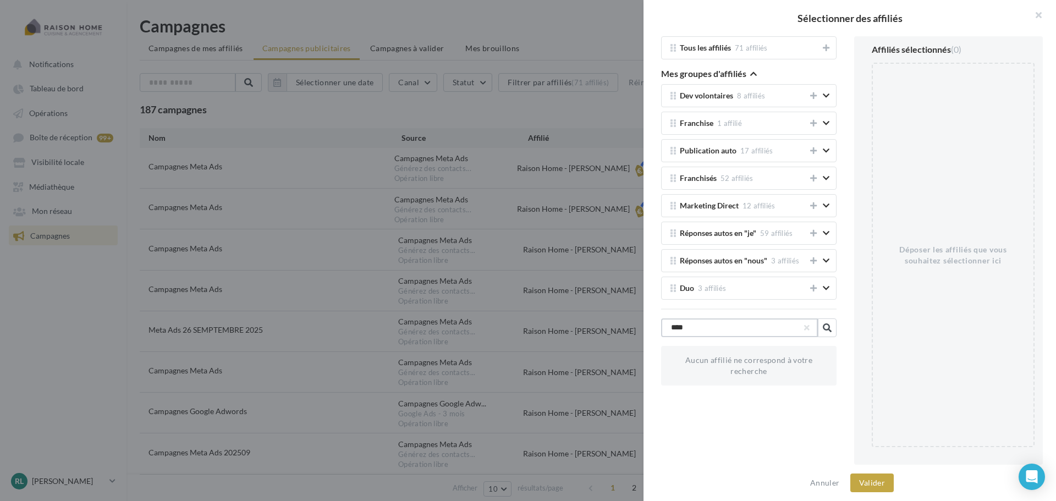
type input "*"
type input "****"
click at [1039, 13] on button "button" at bounding box center [1034, 16] width 44 height 33
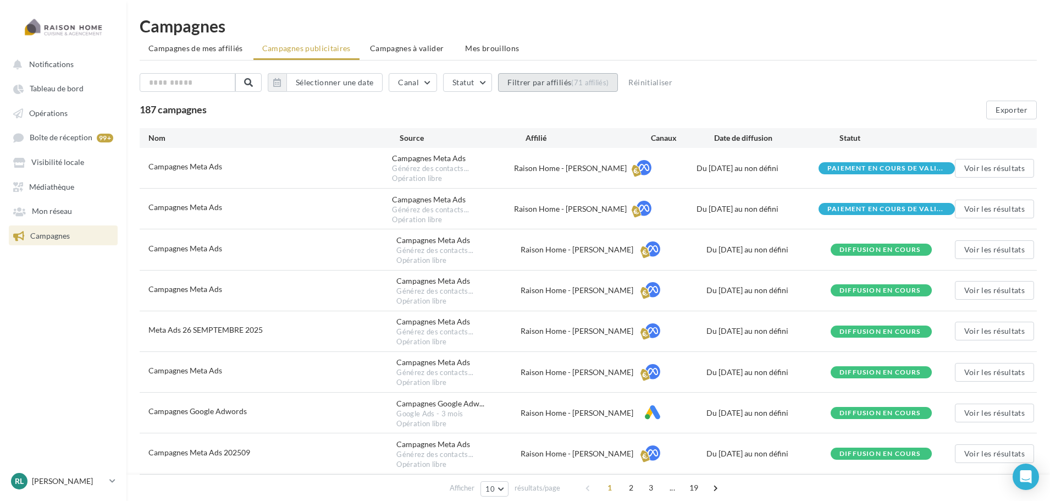
click at [597, 87] on button "Filtrer par affiliés (71 affiliés)" at bounding box center [558, 82] width 120 height 19
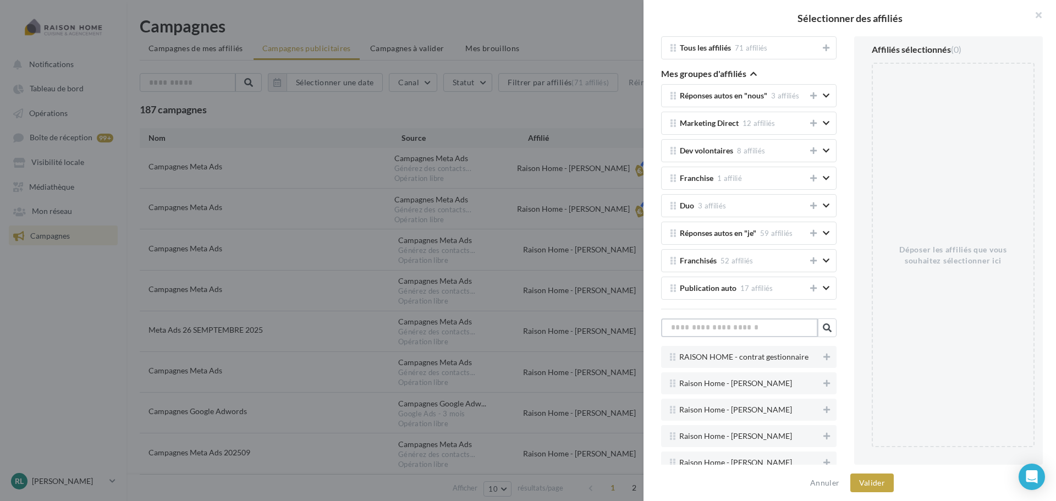
click at [751, 332] on input "text" at bounding box center [739, 327] width 157 height 19
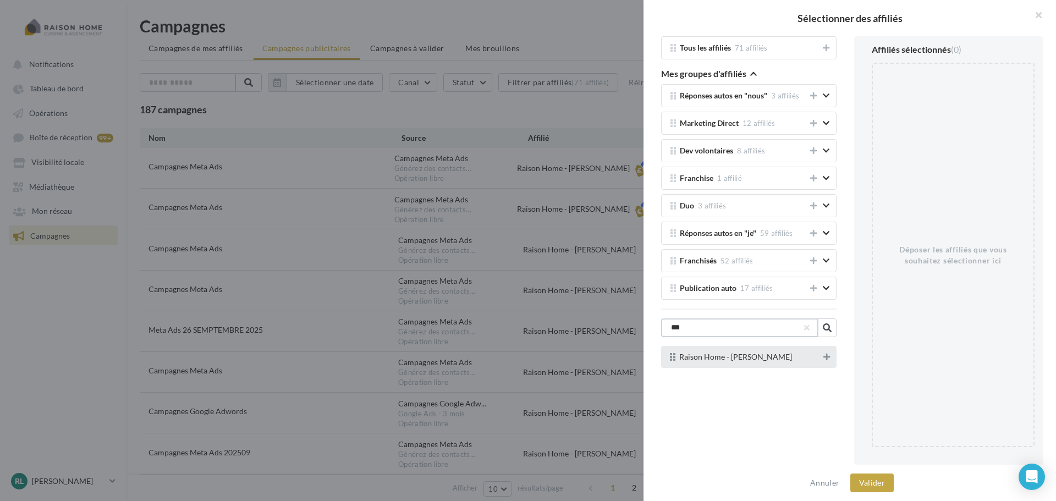
type input "***"
click at [828, 355] on button at bounding box center [826, 356] width 11 height 13
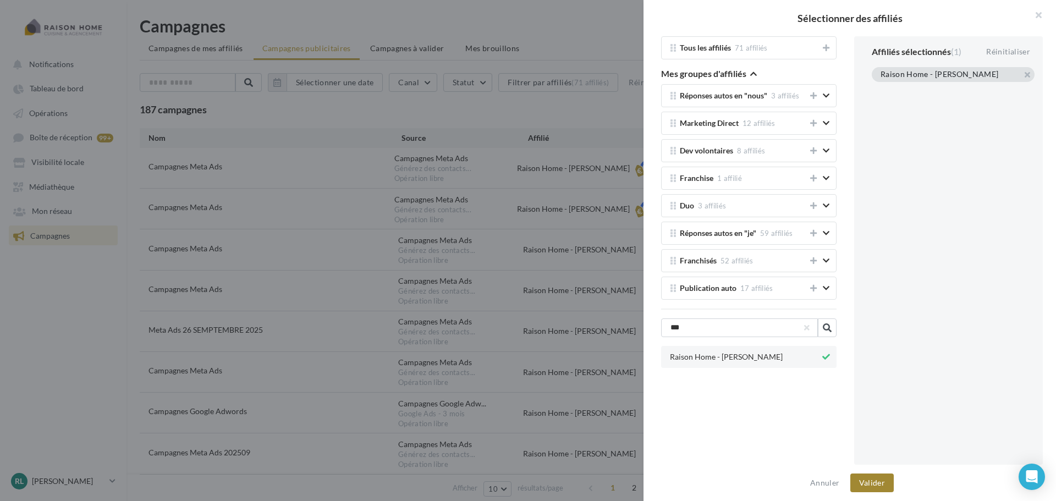
click at [878, 480] on button "Valider" at bounding box center [871, 483] width 43 height 19
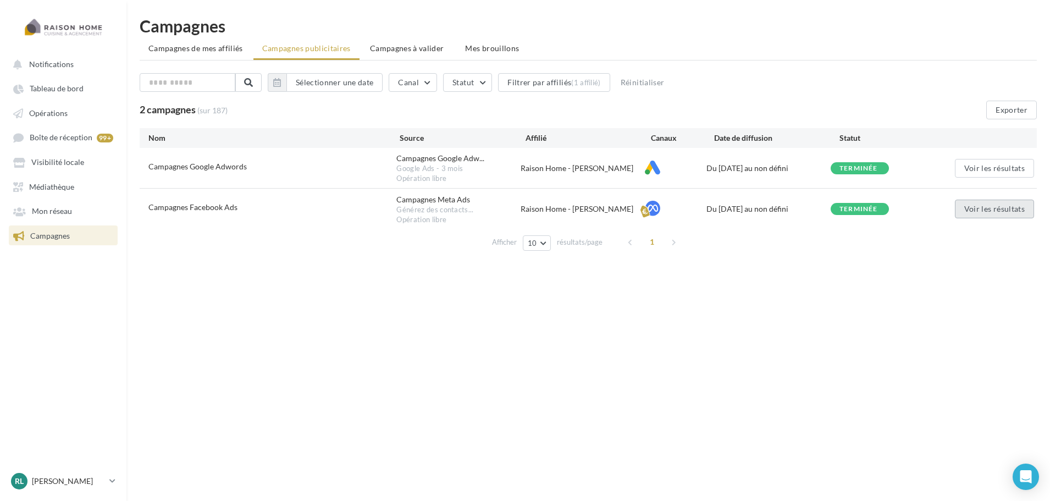
click at [989, 208] on button "Voir les résultats" at bounding box center [994, 209] width 79 height 19
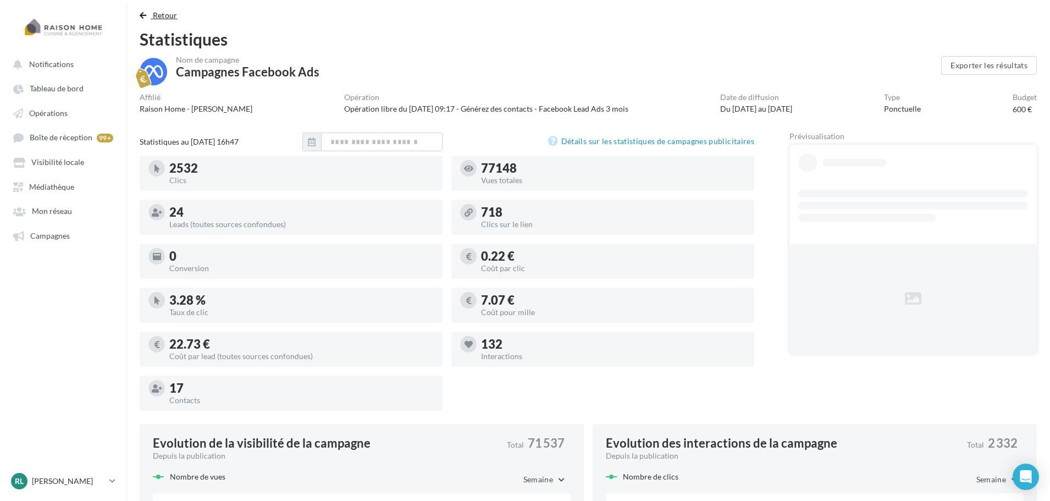
click at [166, 16] on span "Retour" at bounding box center [165, 14] width 25 height 9
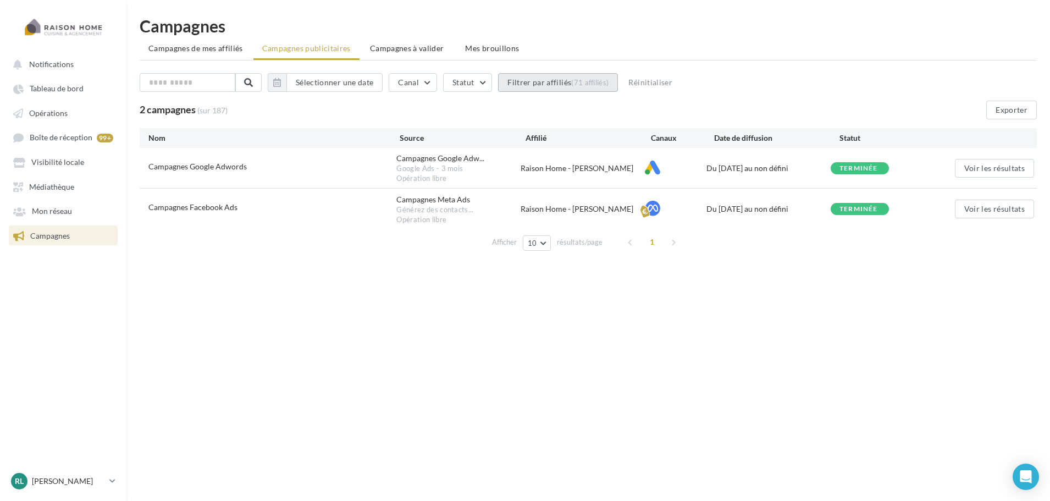
click at [534, 82] on button "Filtrer par affiliés (71 affiliés)" at bounding box center [558, 82] width 120 height 19
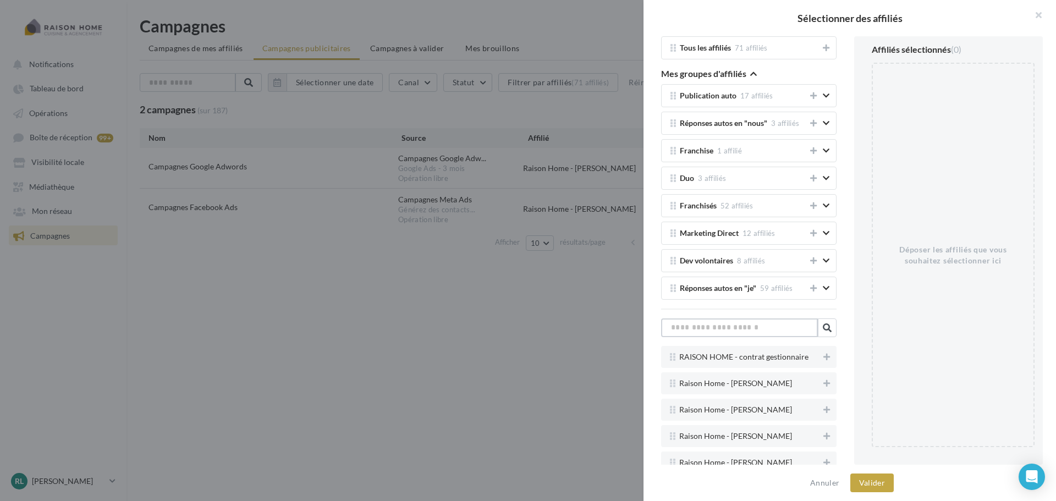
click at [729, 331] on input "text" at bounding box center [739, 327] width 157 height 19
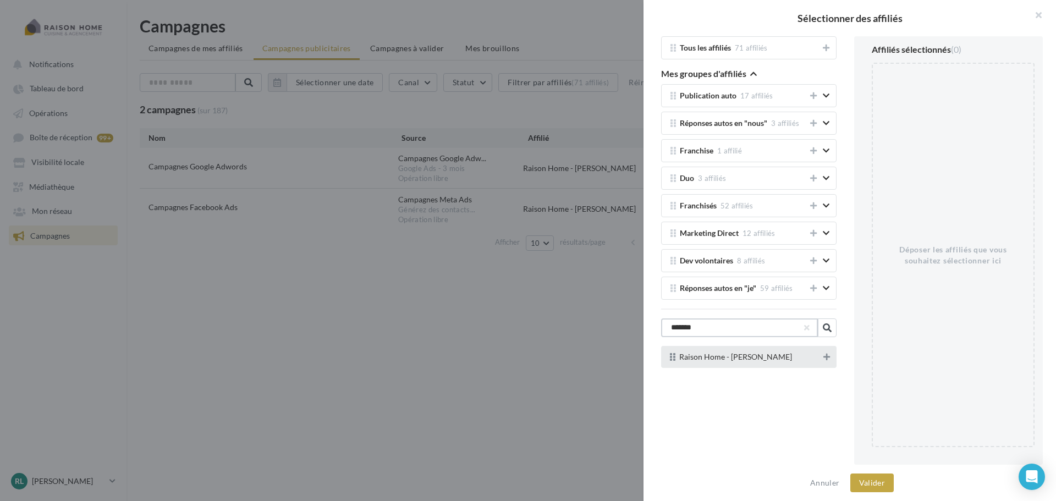
type input "*******"
click at [826, 360] on button at bounding box center [826, 356] width 11 height 13
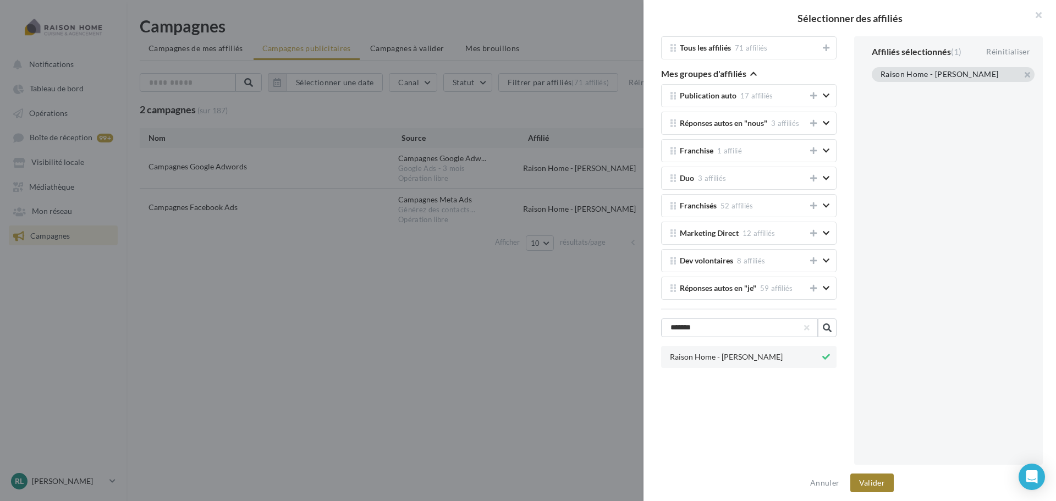
click at [876, 485] on button "Valider" at bounding box center [871, 483] width 43 height 19
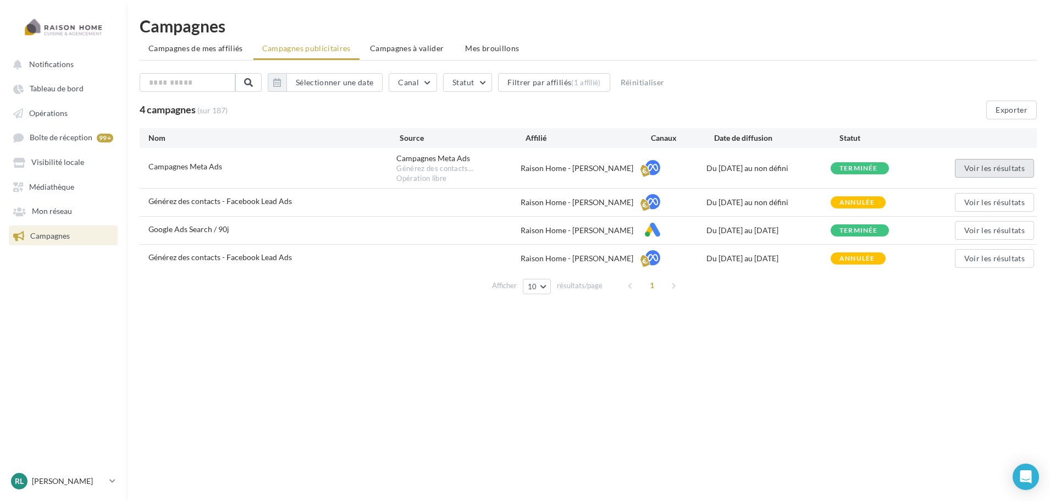
click at [983, 170] on button "Voir les résultats" at bounding box center [994, 168] width 79 height 19
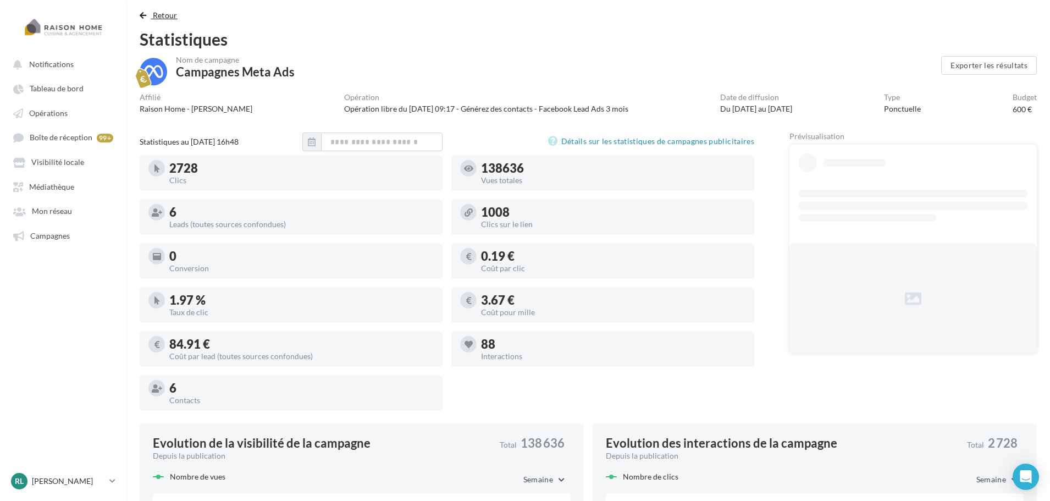
click at [154, 13] on span "Retour" at bounding box center [165, 14] width 25 height 9
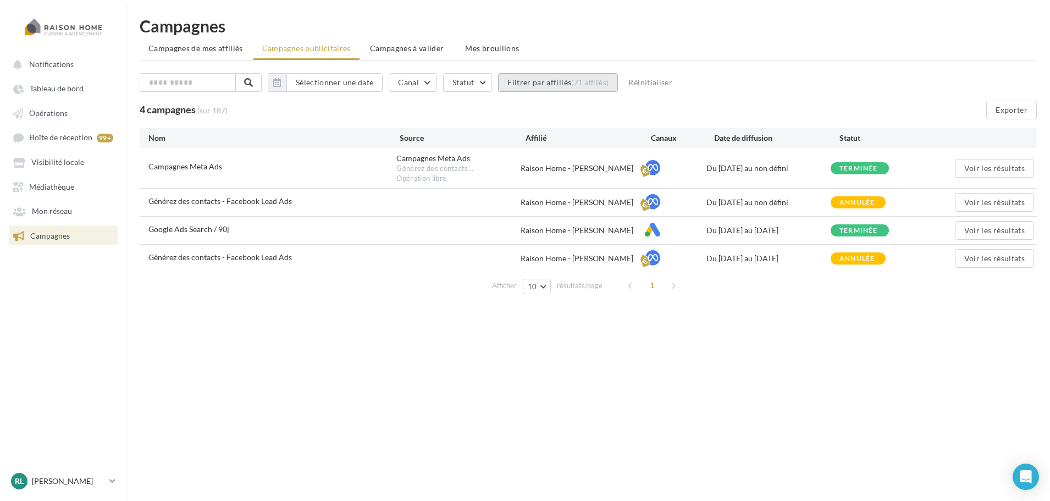
click at [603, 74] on button "Filtrer par affiliés (71 affiliés)" at bounding box center [558, 82] width 120 height 19
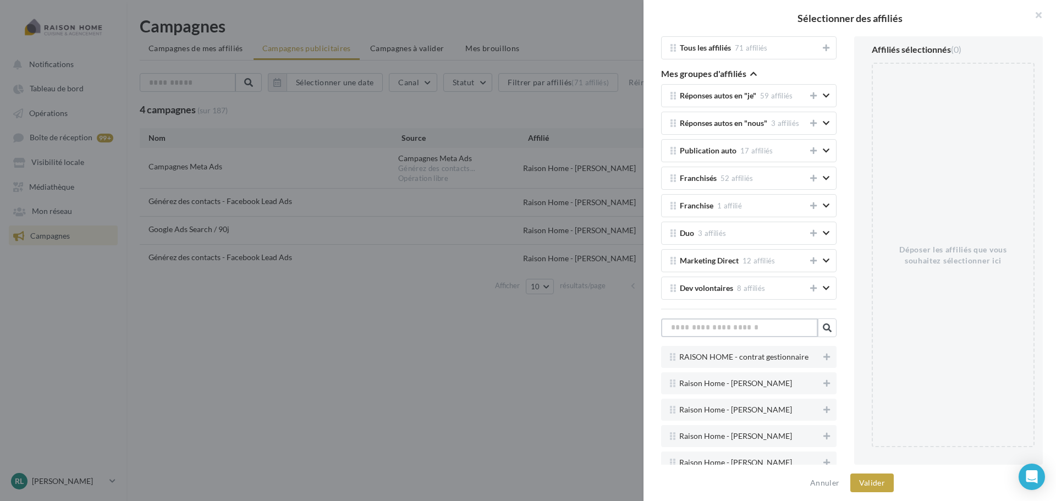
click at [723, 335] on input "text" at bounding box center [739, 327] width 157 height 19
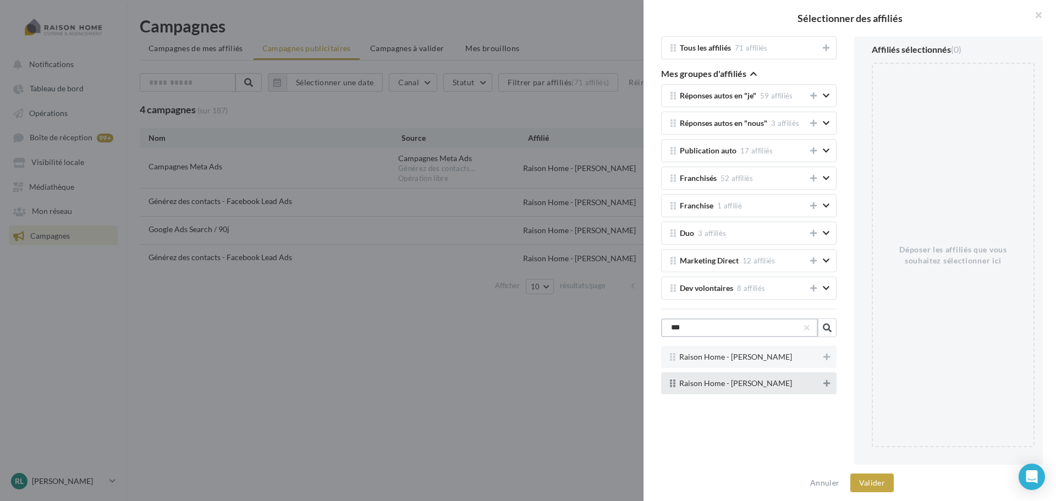
type input "***"
click at [824, 386] on icon at bounding box center [826, 383] width 7 height 8
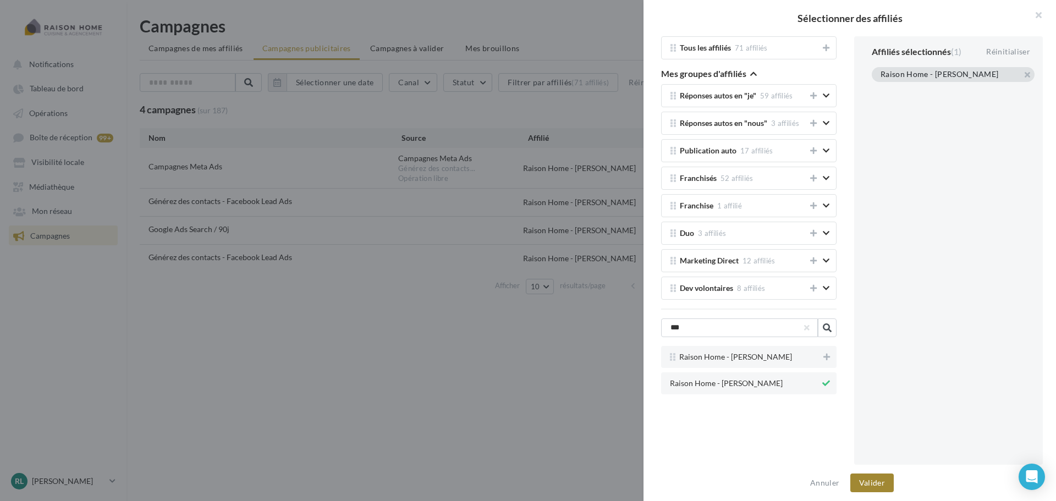
click at [867, 476] on button "Valider" at bounding box center [871, 483] width 43 height 19
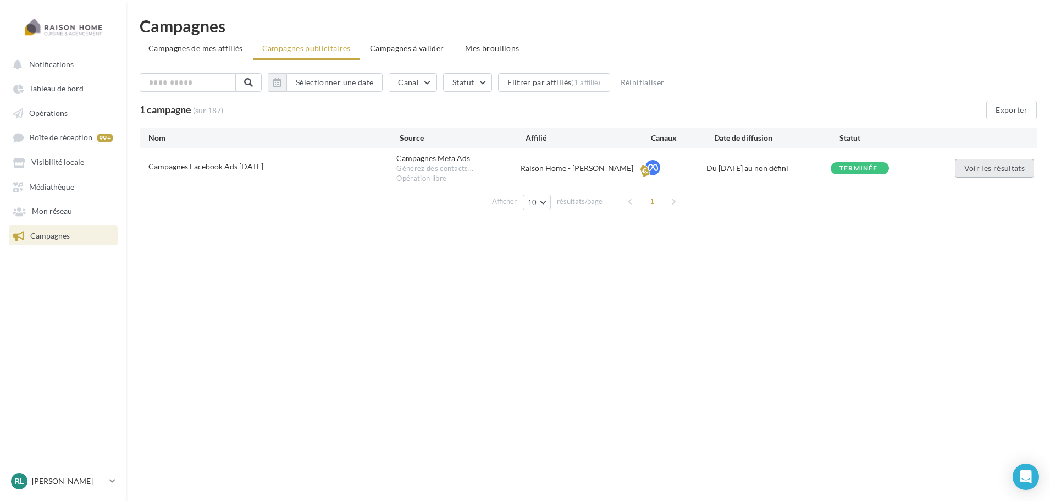
click at [982, 168] on button "Voir les résultats" at bounding box center [994, 168] width 79 height 19
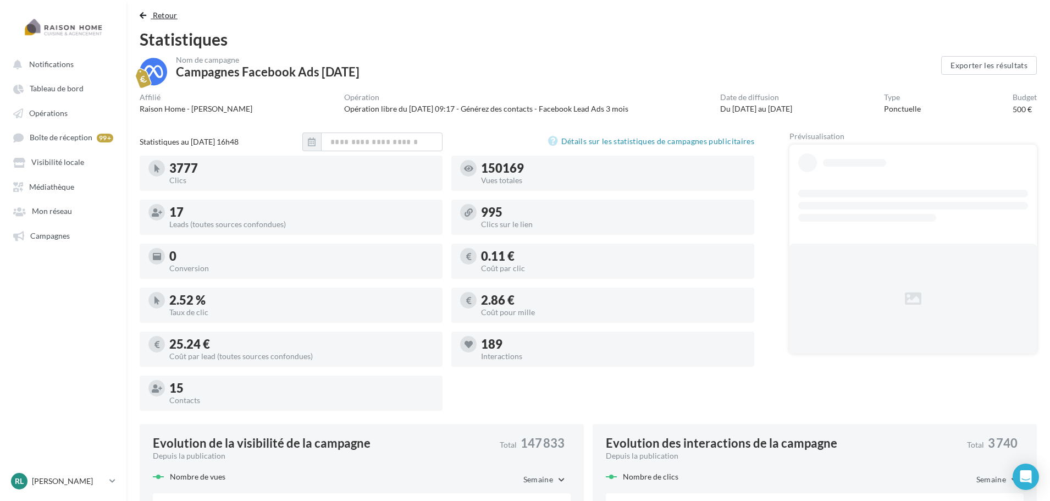
click at [167, 15] on span "Retour" at bounding box center [165, 14] width 25 height 9
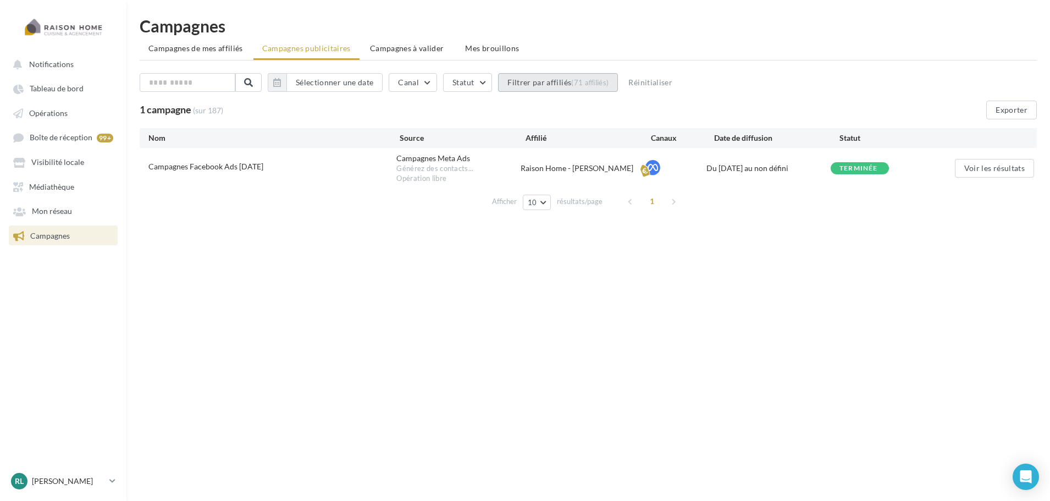
click at [602, 81] on div "(71 affiliés)" at bounding box center [589, 82] width 37 height 9
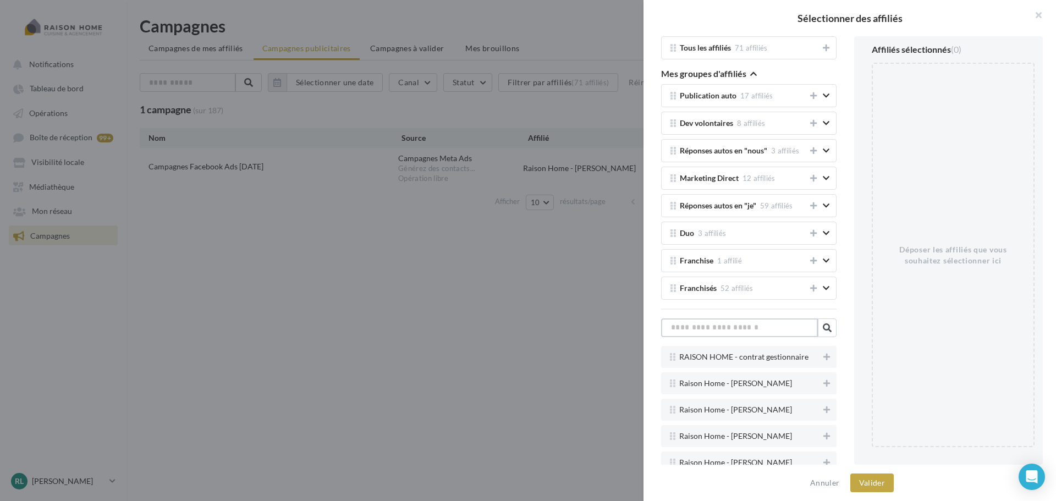
click at [783, 327] on input "text" at bounding box center [739, 327] width 157 height 19
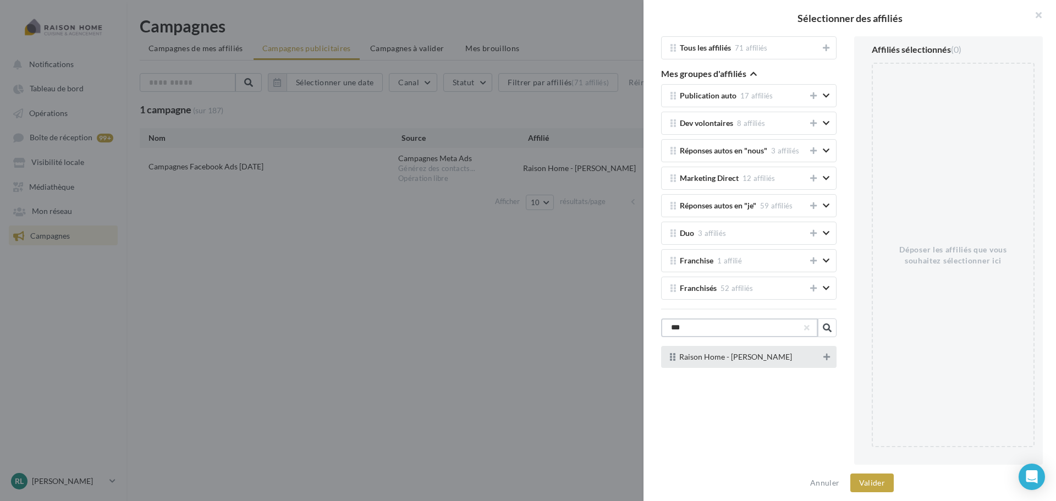
type input "***"
click at [829, 359] on button at bounding box center [826, 356] width 11 height 13
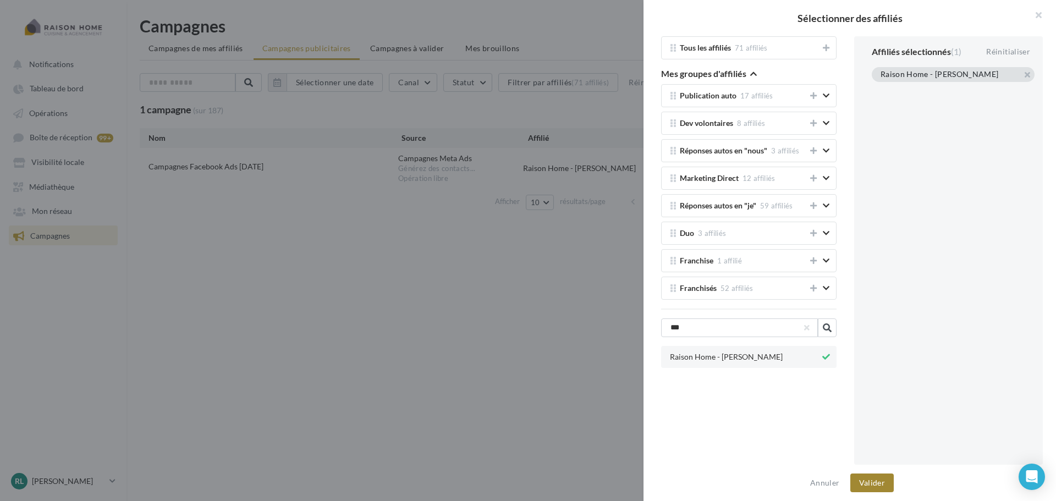
click at [869, 480] on button "Valider" at bounding box center [871, 483] width 43 height 19
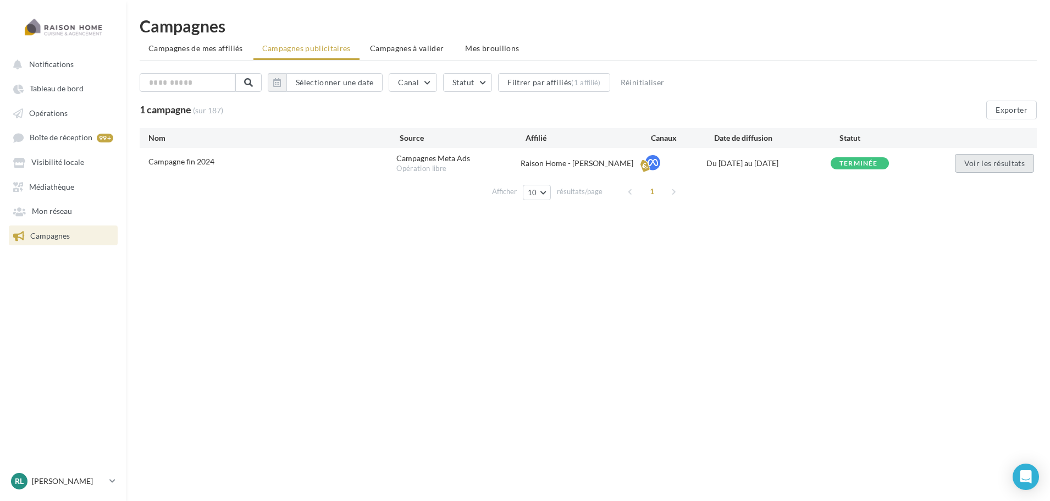
click at [1004, 163] on button "Voir les résultats" at bounding box center [994, 163] width 79 height 19
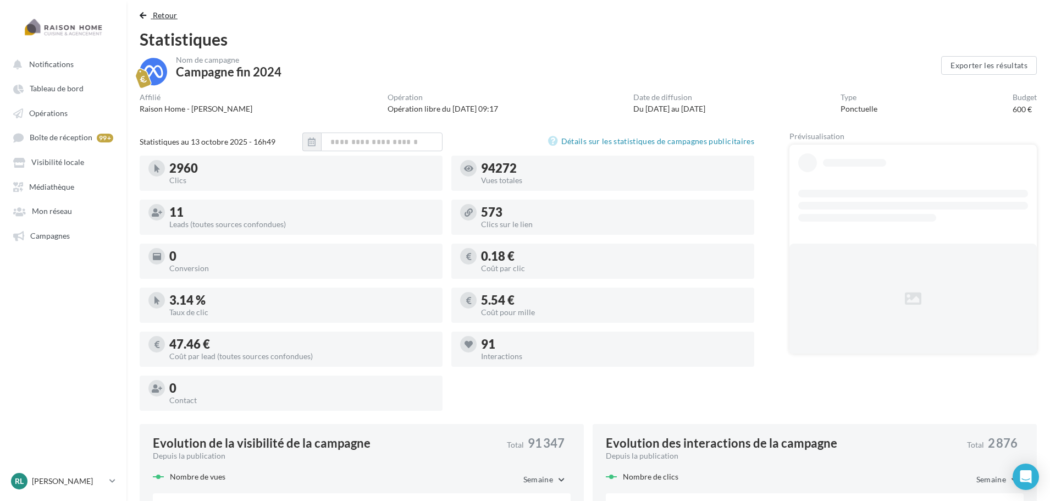
click at [170, 13] on span "Retour" at bounding box center [165, 14] width 25 height 9
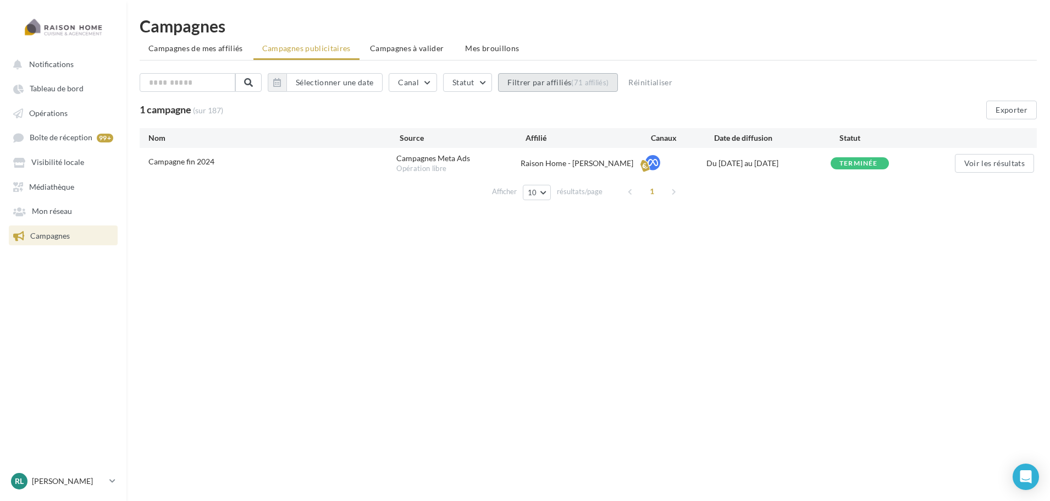
click at [569, 74] on button "Filtrer par affiliés (71 affiliés)" at bounding box center [558, 82] width 120 height 19
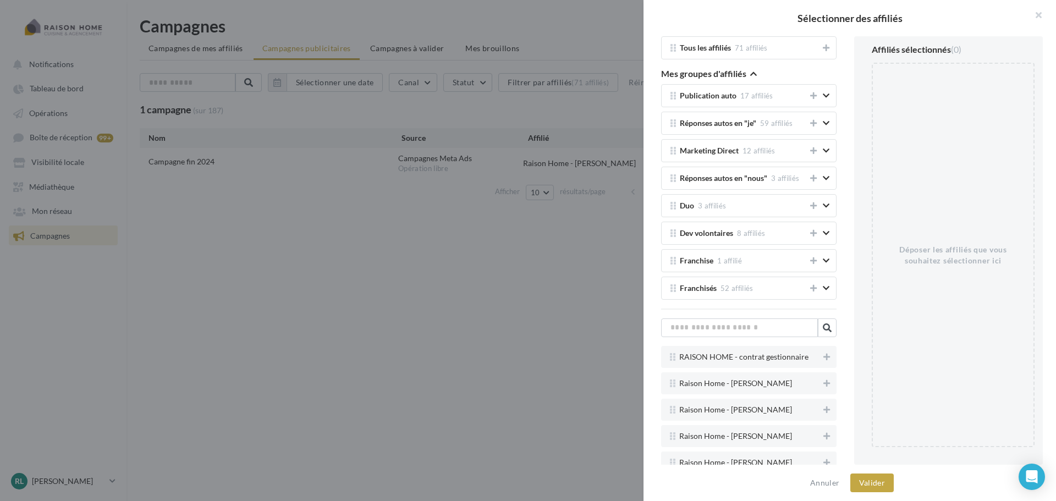
click at [774, 342] on div "Tous les affiliés 71 affiliés Mes groupes d'affiliés Publication auto 17 affili…" at bounding box center [748, 250] width 193 height 428
click at [771, 325] on input "text" at bounding box center [739, 327] width 157 height 19
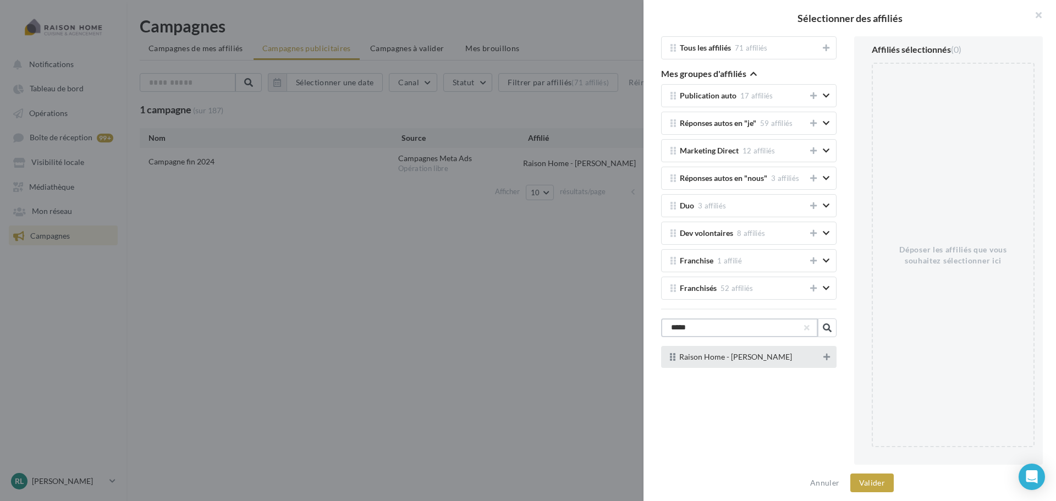
type input "*****"
click at [823, 359] on icon at bounding box center [826, 357] width 7 height 8
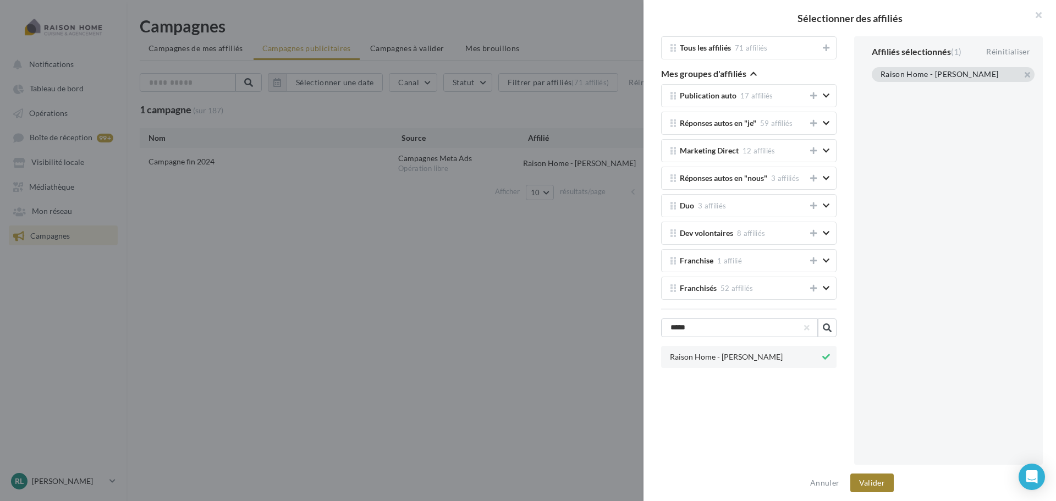
click at [878, 482] on button "Valider" at bounding box center [871, 483] width 43 height 19
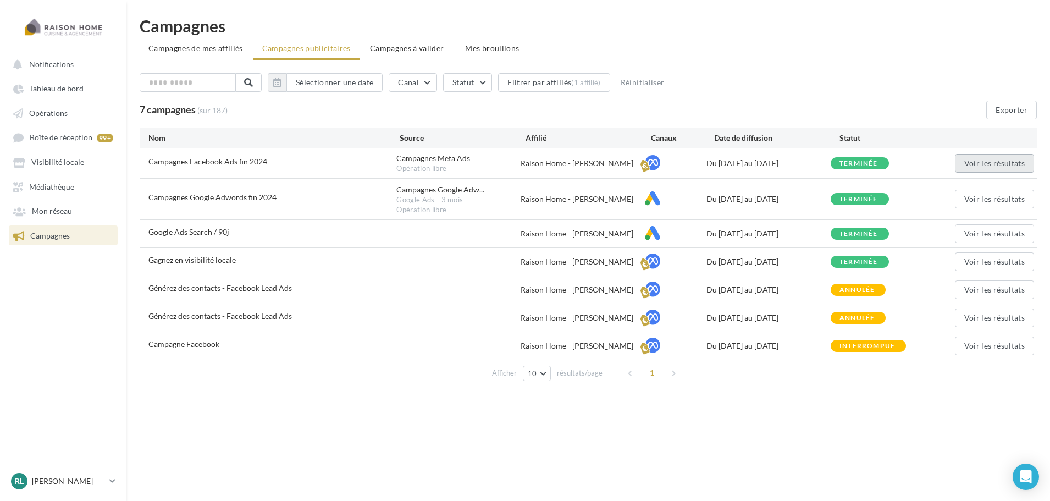
click at [995, 164] on button "Voir les résultats" at bounding box center [994, 163] width 79 height 19
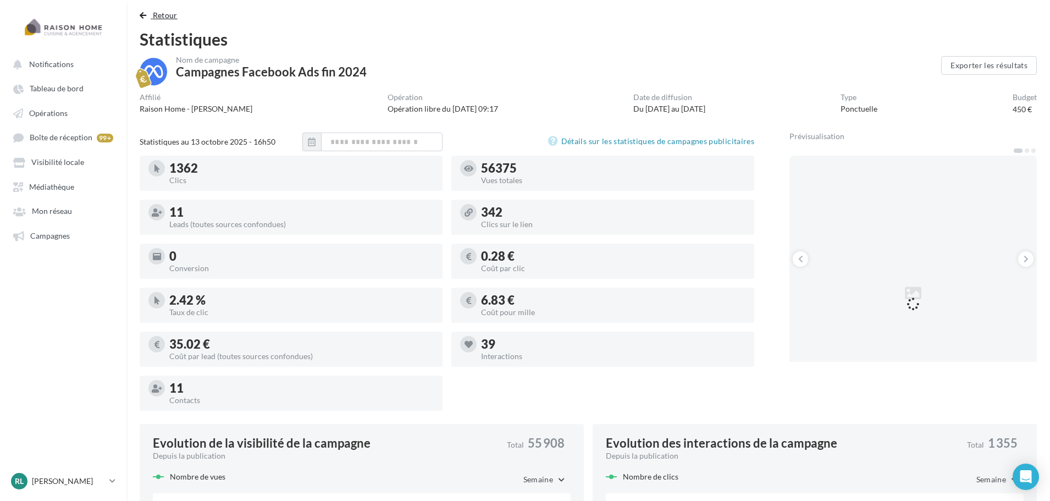
click at [167, 11] on span "Retour" at bounding box center [165, 14] width 25 height 9
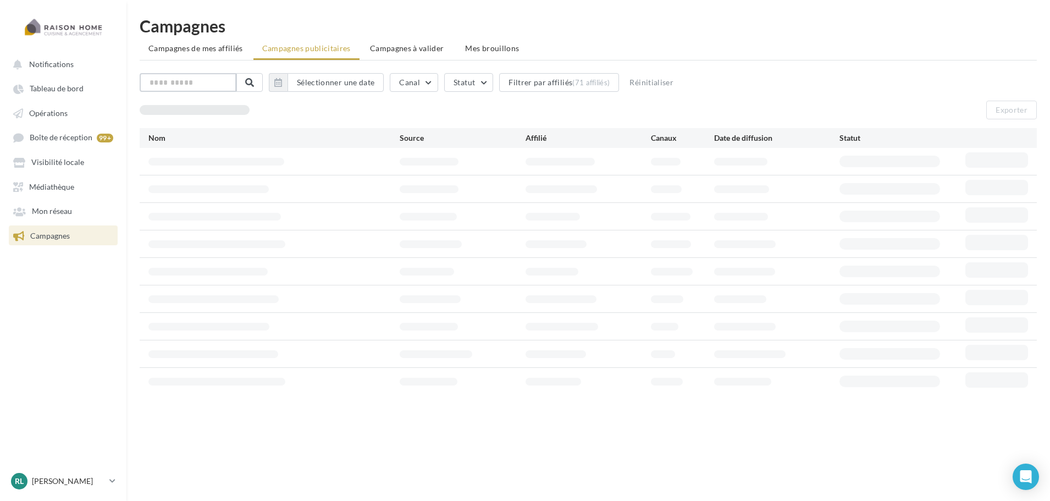
click at [188, 80] on input "text" at bounding box center [188, 82] width 97 height 19
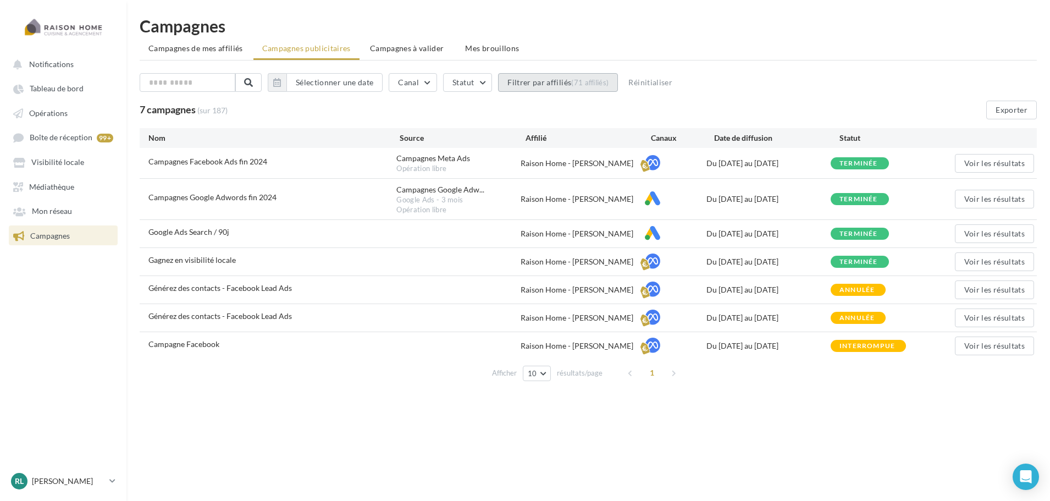
click at [541, 86] on button "Filtrer par affiliés (71 affiliés)" at bounding box center [558, 82] width 120 height 19
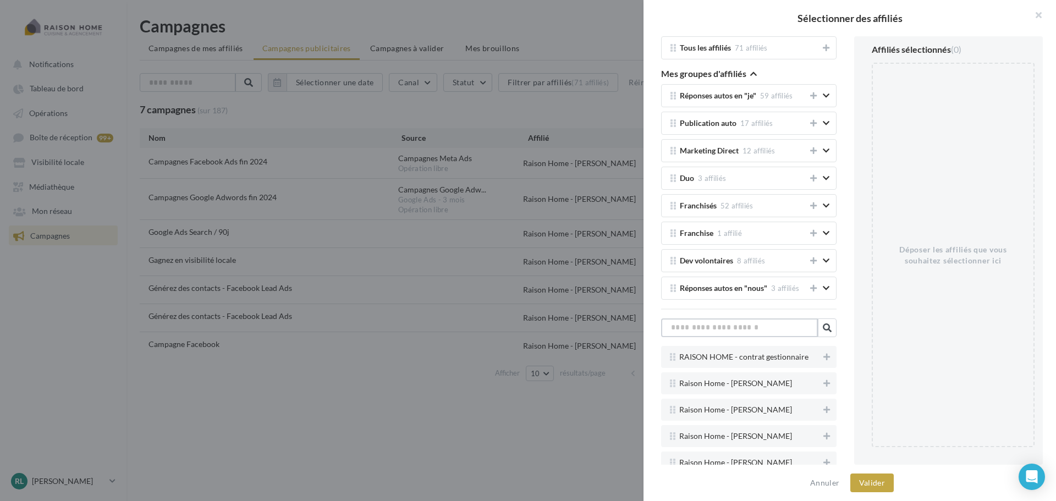
click at [750, 327] on input "text" at bounding box center [739, 327] width 157 height 19
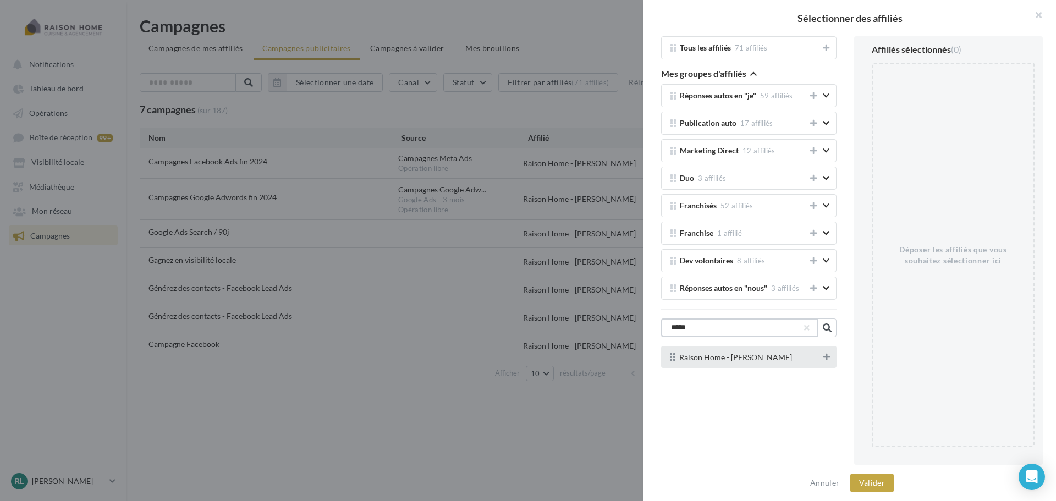
type input "*****"
click at [828, 359] on button at bounding box center [826, 356] width 11 height 13
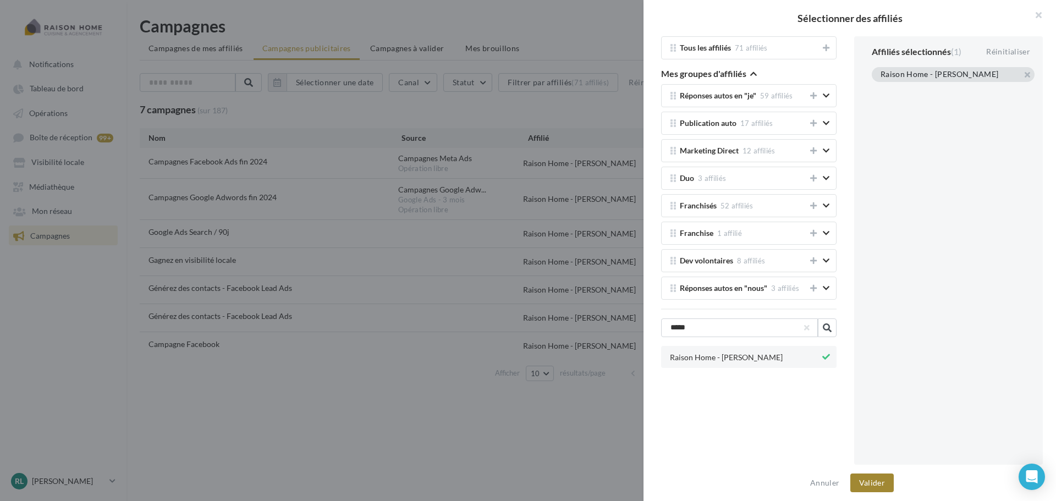
click at [877, 477] on button "Valider" at bounding box center [871, 483] width 43 height 19
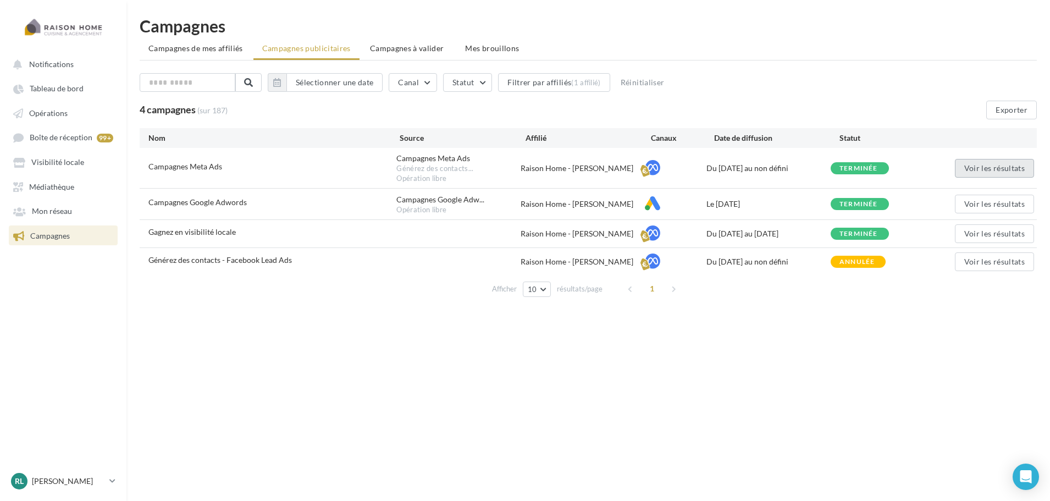
click at [1002, 167] on button "Voir les résultats" at bounding box center [994, 168] width 79 height 19
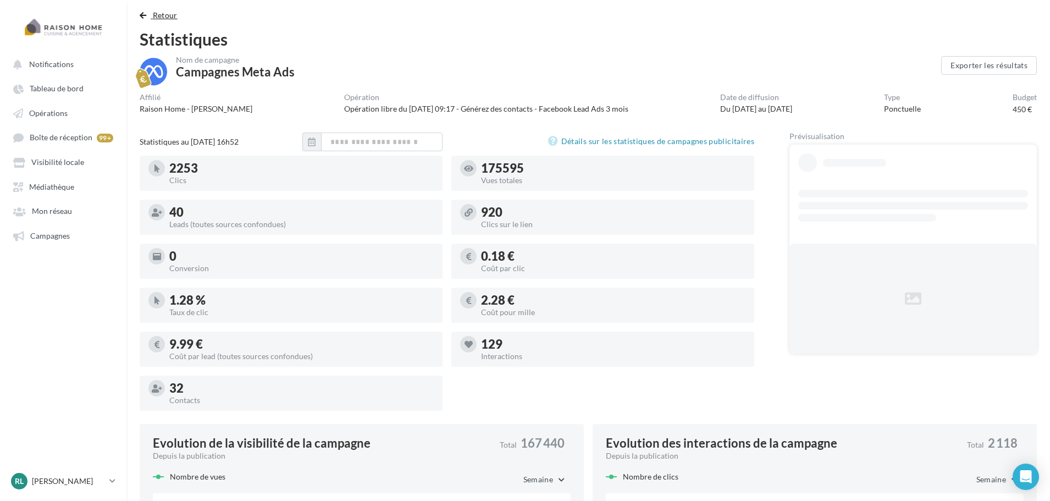
click at [171, 15] on span "Retour" at bounding box center [165, 14] width 25 height 9
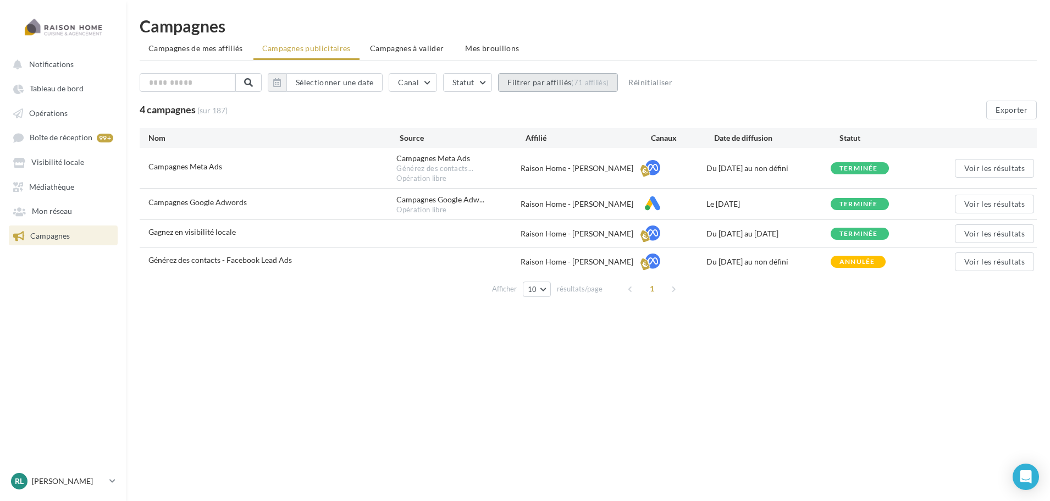
click at [574, 76] on button "Filtrer par affiliés (71 affiliés)" at bounding box center [558, 82] width 120 height 19
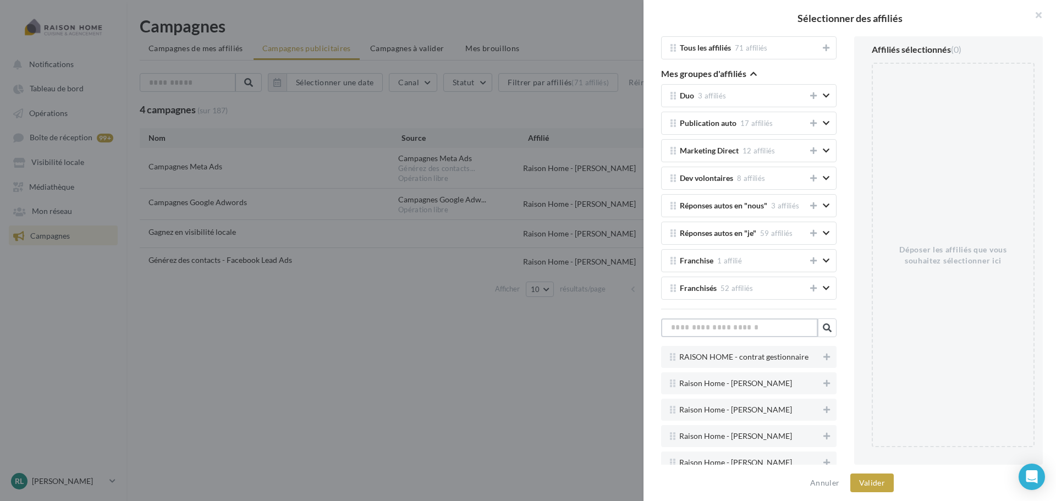
click at [724, 324] on input "text" at bounding box center [739, 327] width 157 height 19
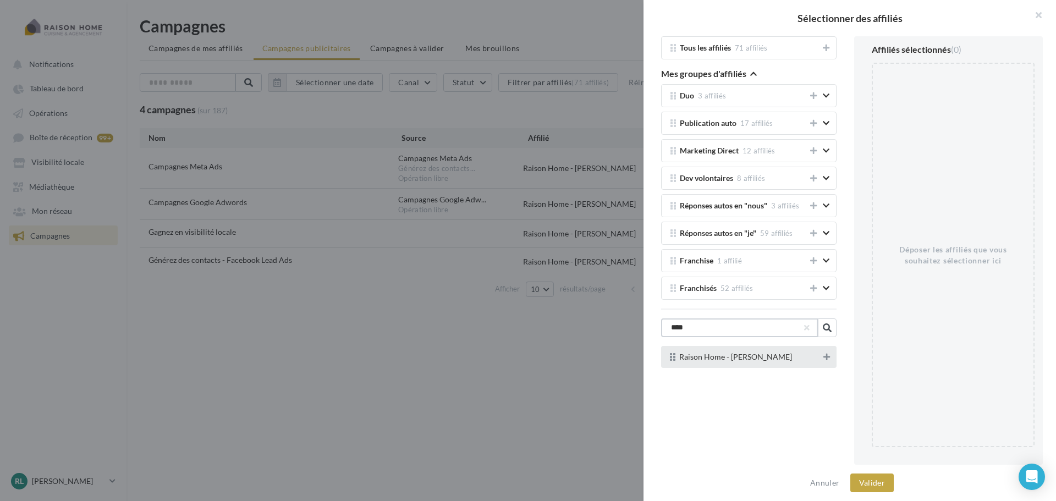
type input "****"
click at [823, 354] on icon at bounding box center [826, 357] width 7 height 8
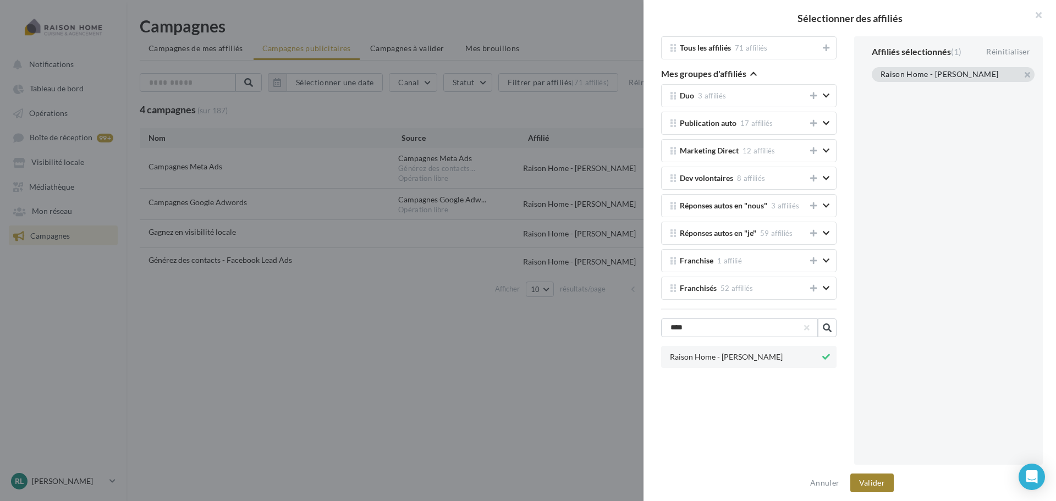
click at [871, 487] on button "Valider" at bounding box center [871, 483] width 43 height 19
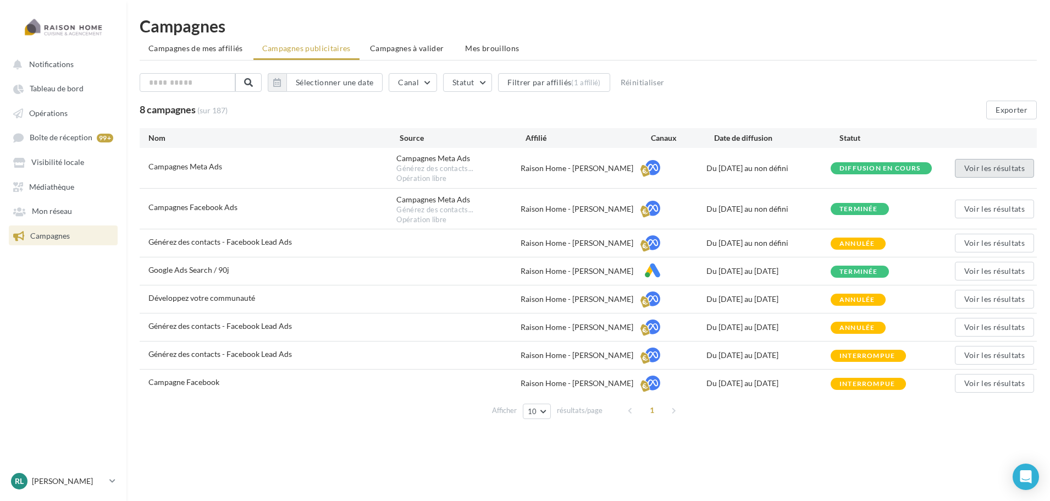
click at [983, 168] on button "Voir les résultats" at bounding box center [994, 168] width 79 height 19
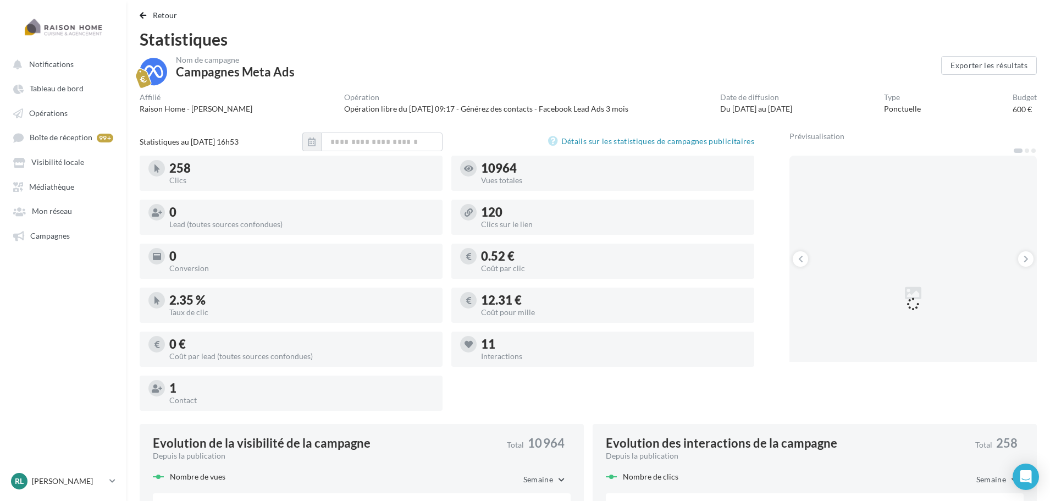
drag, startPoint x: 266, startPoint y: 384, endPoint x: 188, endPoint y: 386, distance: 78.1
click at [188, 386] on div "1" at bounding box center [301, 388] width 265 height 12
click at [266, 403] on div at bounding box center [291, 406] width 303 height 9
click at [171, 19] on span "Retour" at bounding box center [165, 14] width 25 height 9
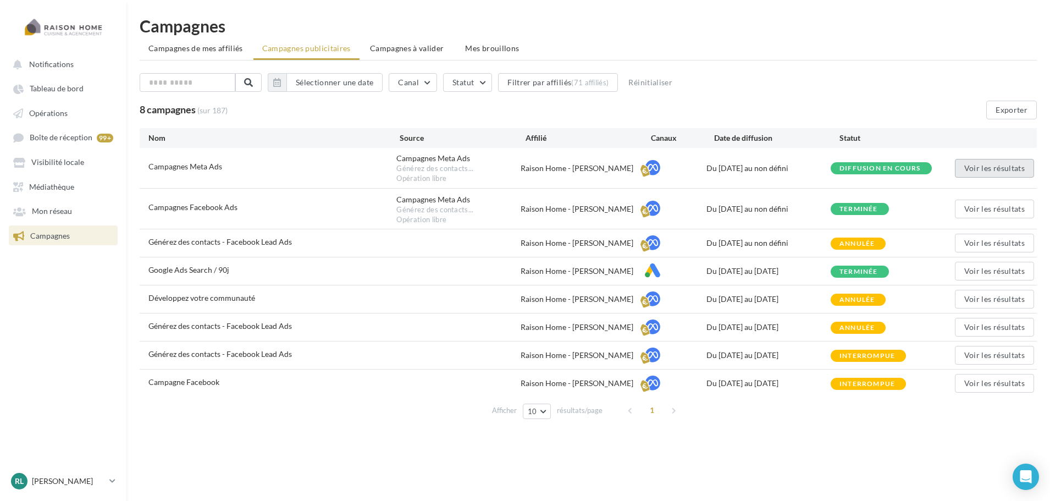
click at [994, 166] on button "Voir les résultats" at bounding box center [994, 168] width 79 height 19
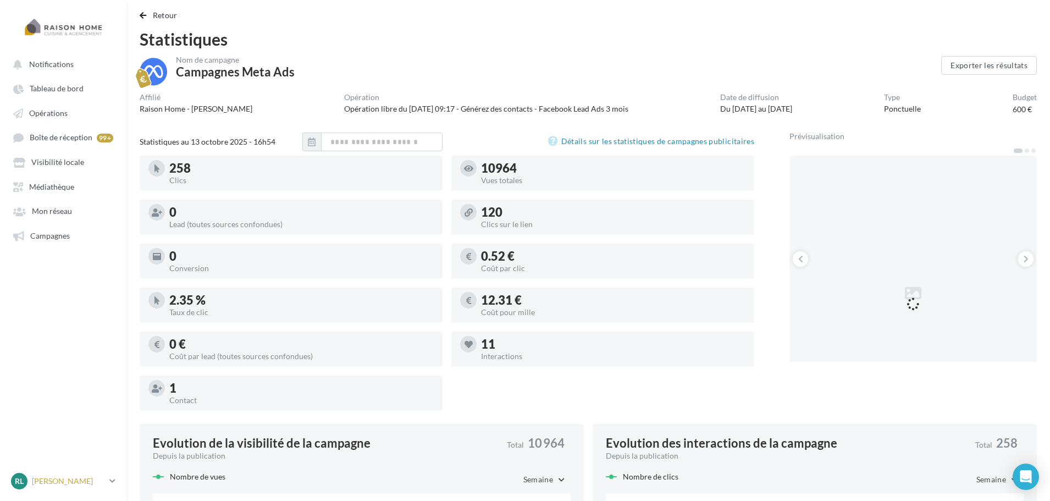
click at [93, 481] on p "[PERSON_NAME]" at bounding box center [68, 481] width 73 height 11
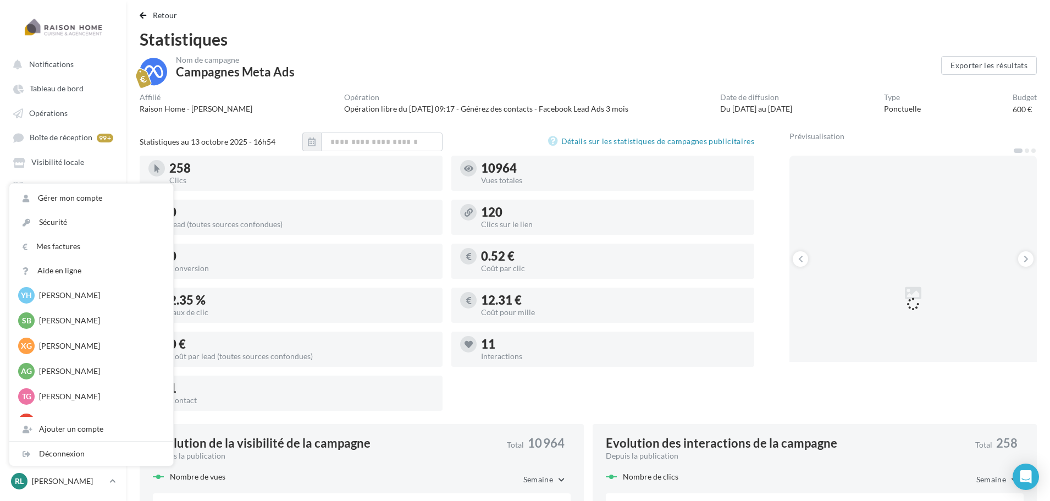
scroll to position [440, 0]
click at [68, 370] on p "Anthony GOURIOU" at bounding box center [99, 369] width 121 height 11
